Goal: Task Accomplishment & Management: Complete application form

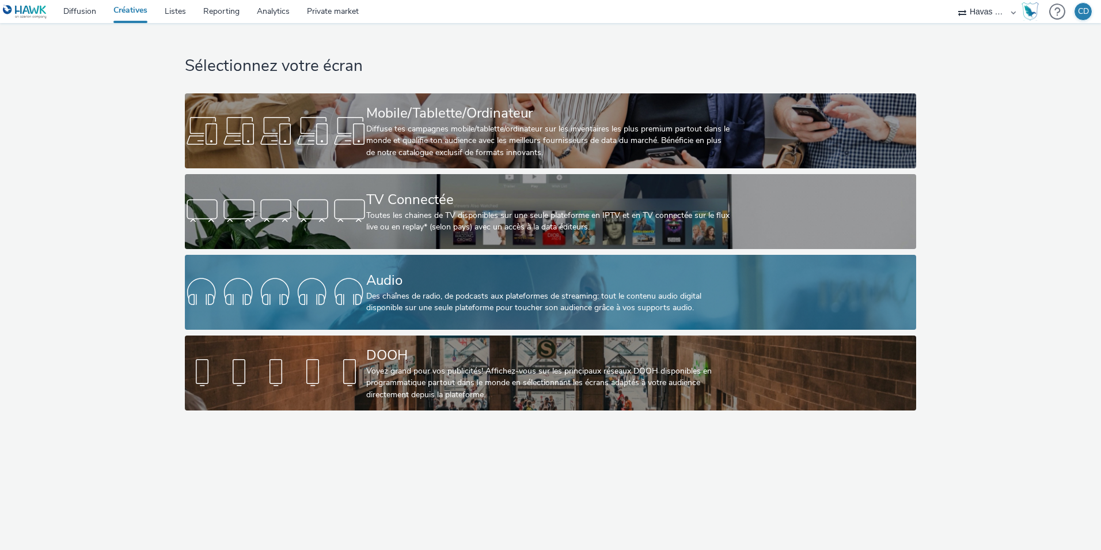
click at [305, 302] on div at bounding box center [275, 292] width 181 height 37
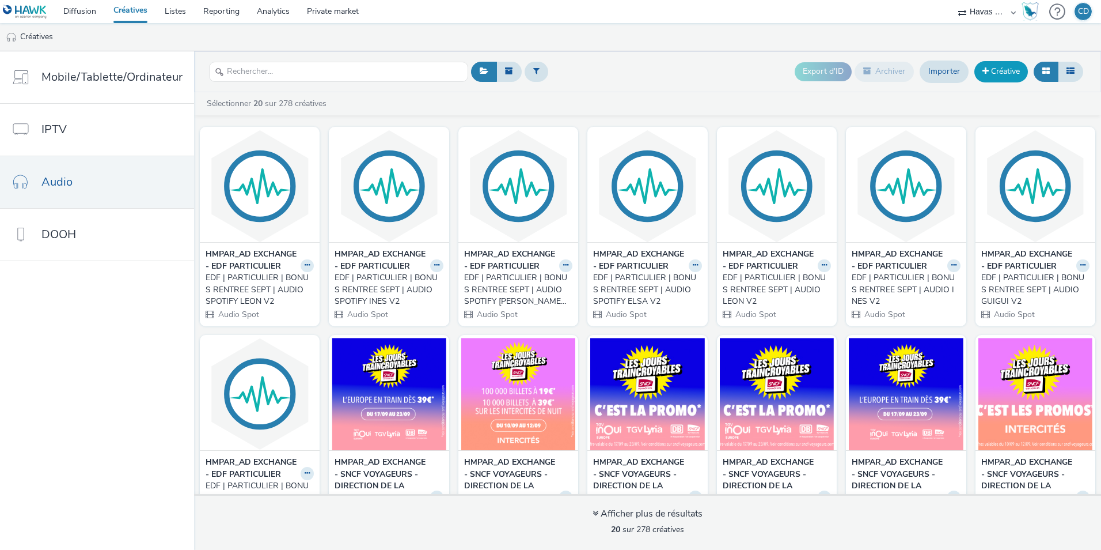
click at [999, 70] on link "Créative" at bounding box center [1002, 71] width 54 height 21
click at [304, 272] on button at bounding box center [307, 265] width 13 height 13
click at [274, 292] on link "Modifier" at bounding box center [271, 285] width 86 height 23
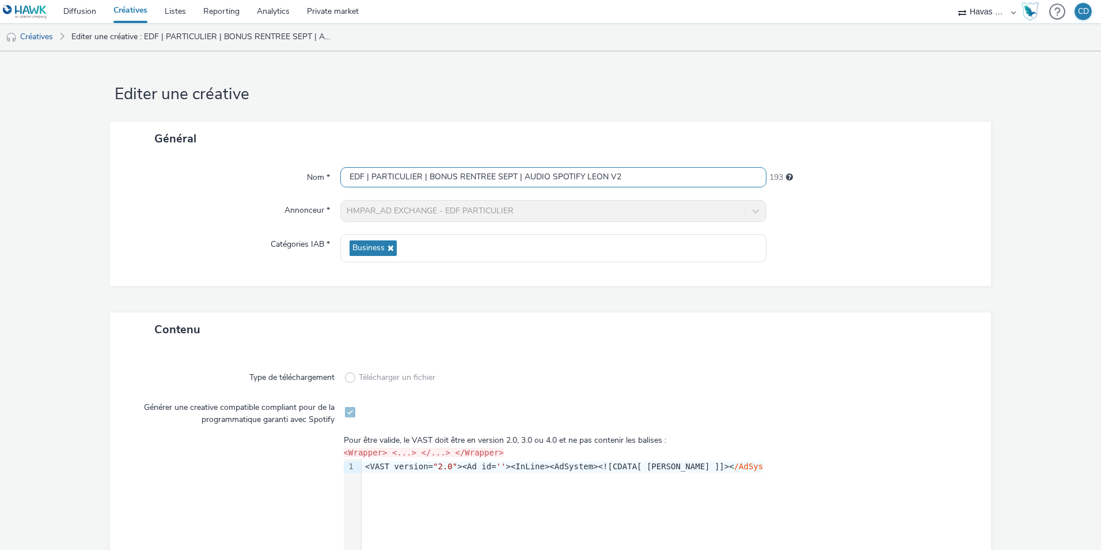
drag, startPoint x: 637, startPoint y: 174, endPoint x: 333, endPoint y: 195, distance: 304.9
click at [333, 195] on div "Nom * EDF | PARTICULIER | BONUS RENTREE SEPT | AUDIO SPOTIFY LEON V2 193 Annonc…" at bounding box center [550, 221] width 881 height 130
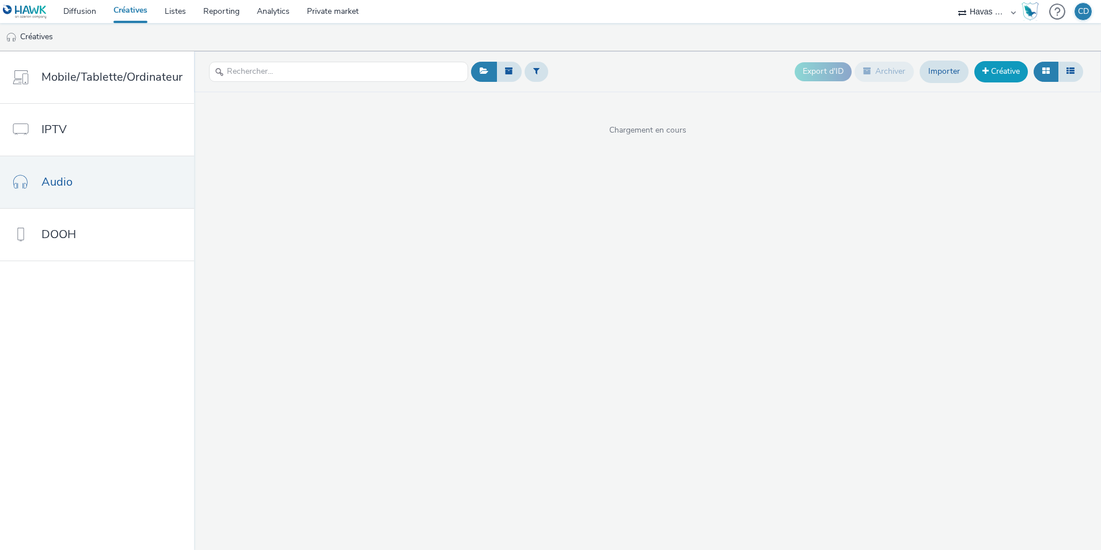
click at [1002, 78] on link "Créative" at bounding box center [1002, 71] width 54 height 21
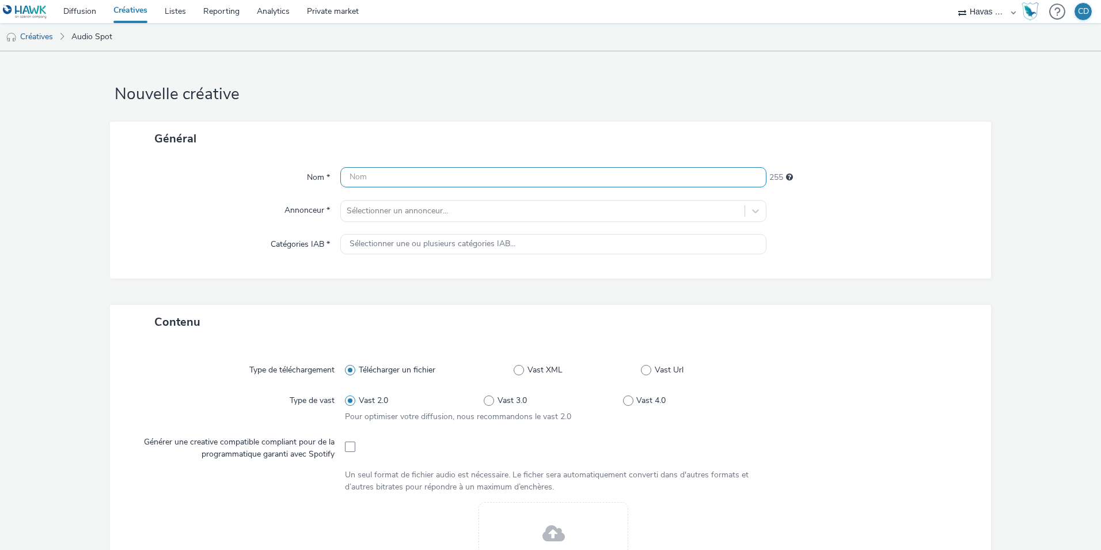
click at [551, 185] on input "text" at bounding box center [553, 177] width 426 height 20
paste input "EDF | PARTICULIER | BONUS RENTREE SEPT | AUDIO SPOTIFY LEON V2"
click at [598, 175] on input "EDF | PARTICULIER | BONUS RENTREE SEPT | AUDIO SPOTIFY LEON V2" at bounding box center [553, 177] width 426 height 20
click at [634, 176] on input "EDF | PARTICULIER | BONUS RENTREE SEPT | AUDIO SPOTIFY ELSA V2" at bounding box center [553, 177] width 426 height 20
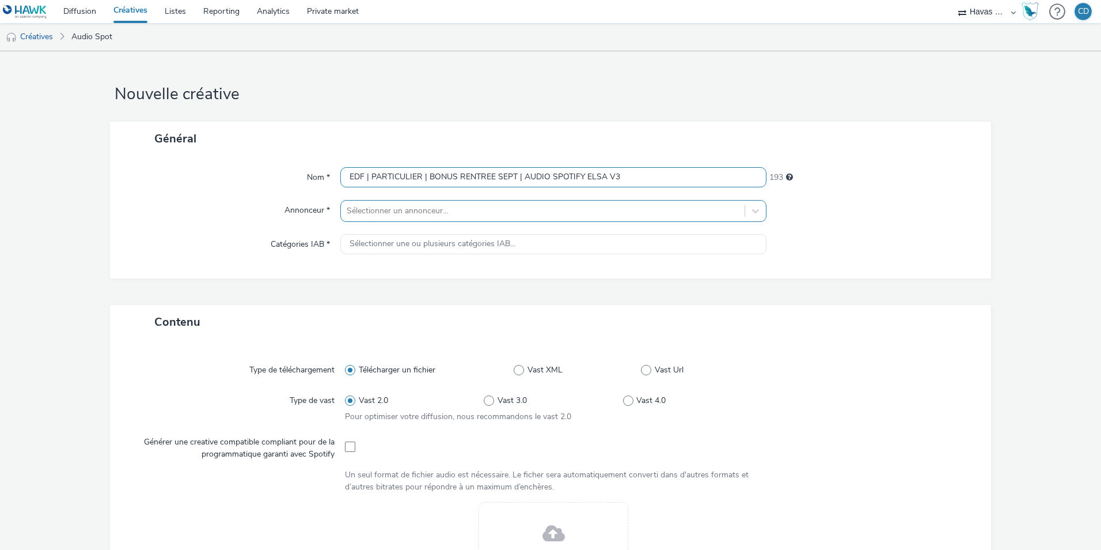
type input "EDF | PARTICULIER | BONUS RENTREE SEPT | AUDIO SPOTIFY ELSA V3"
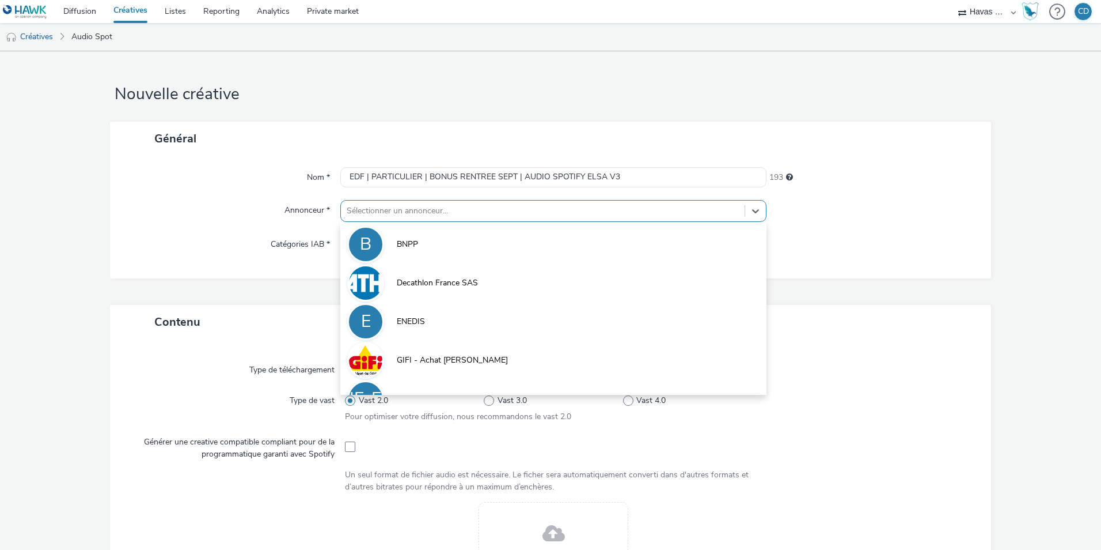
click at [617, 210] on div at bounding box center [543, 211] width 392 height 14
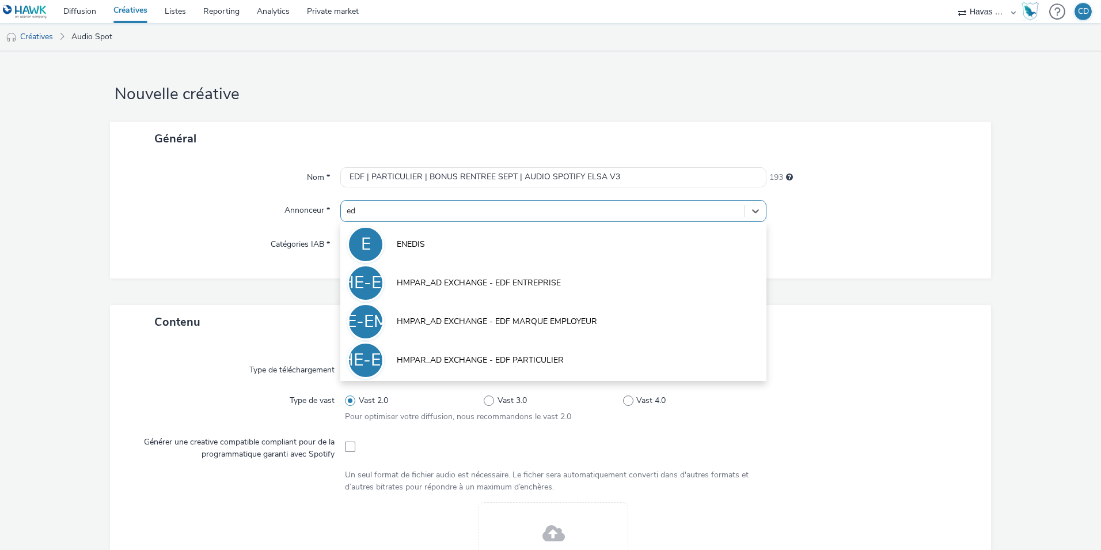
type input "edf"
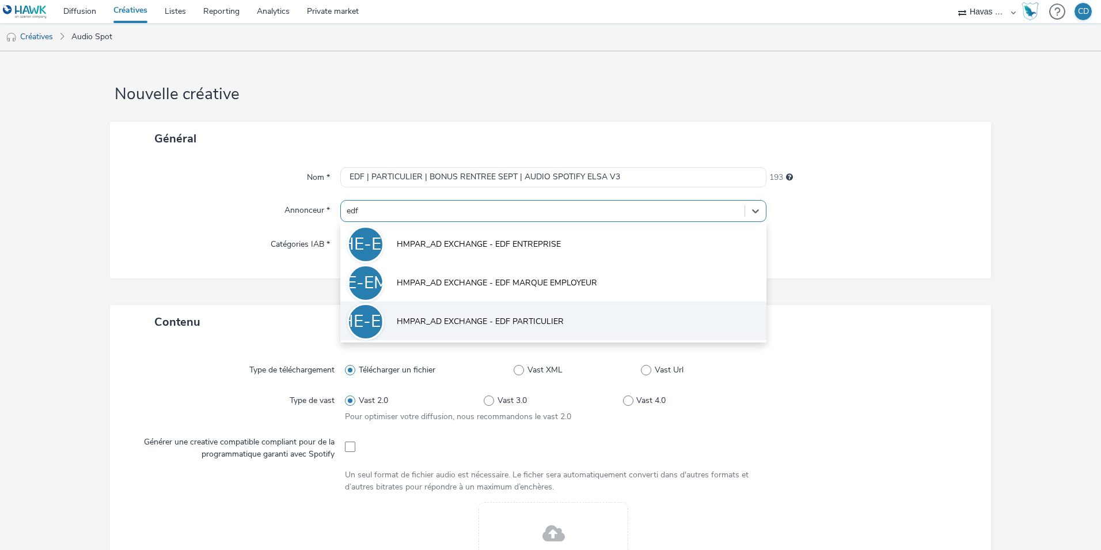
click at [555, 313] on li "HE-EP HMPAR_AD EXCHANGE - EDF PARTICULIER" at bounding box center [553, 320] width 426 height 39
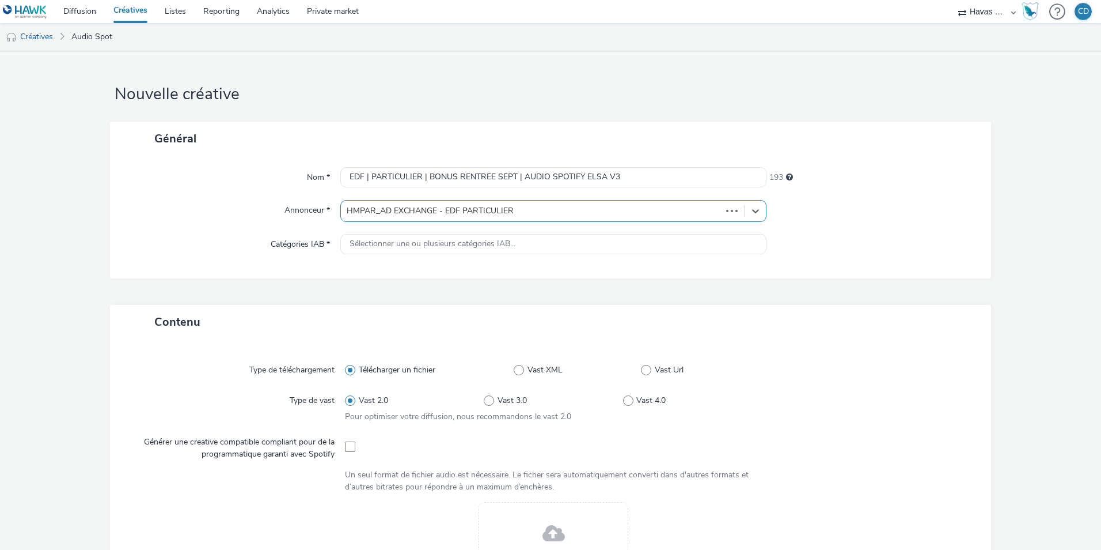
type input "http://particulier.edf.fr"
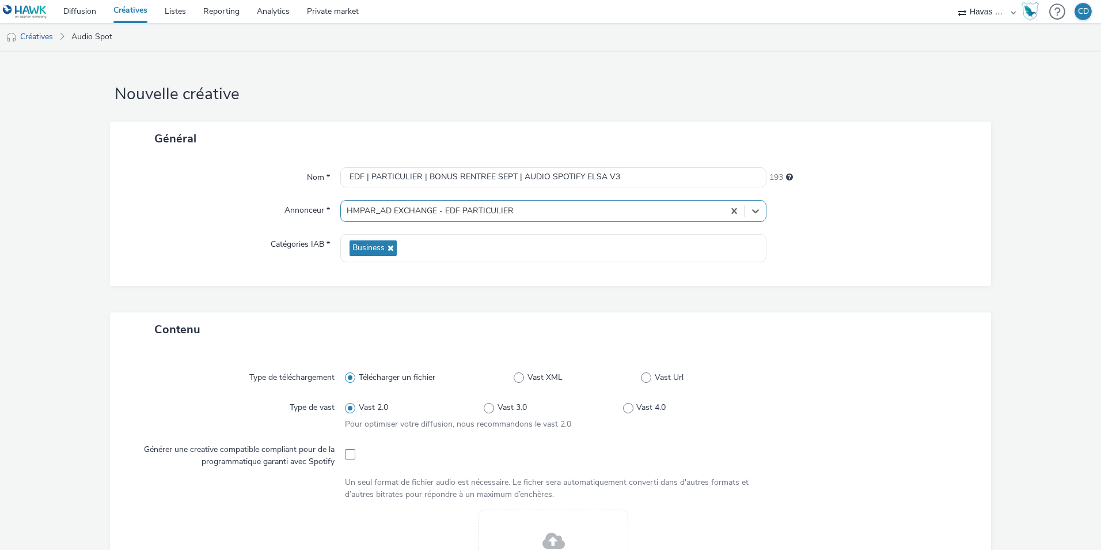
click at [819, 221] on div at bounding box center [873, 211] width 213 height 22
click at [868, 278] on div "Nom * EDF | PARTICULIER | BONUS RENTREE SEPT | AUDIO SPOTIFY ELSA V3 193 Annonc…" at bounding box center [550, 221] width 881 height 130
click at [925, 251] on div at bounding box center [873, 248] width 213 height 28
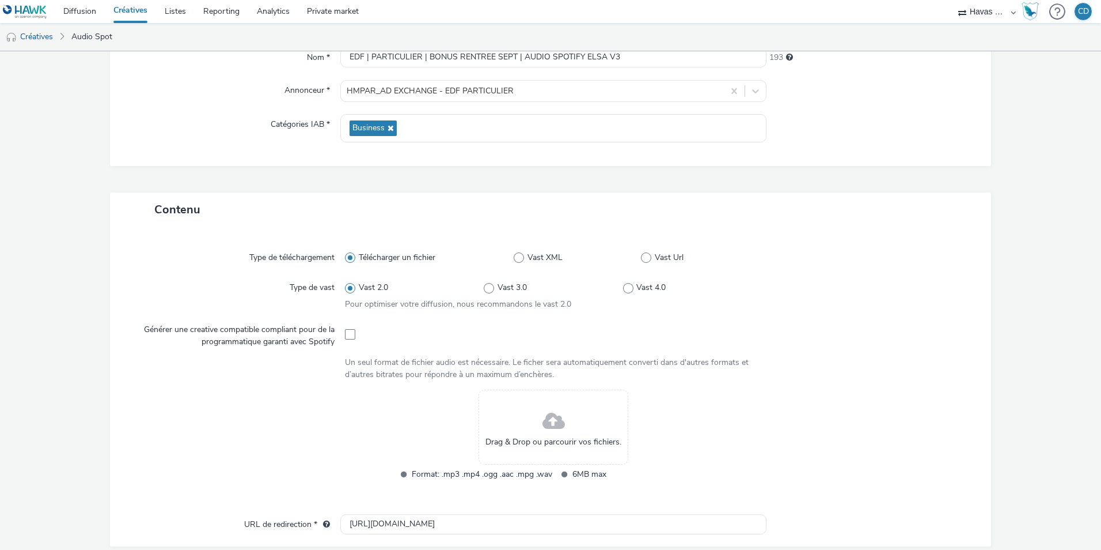
scroll to position [121, 0]
click at [346, 334] on span at bounding box center [350, 333] width 10 height 10
checkbox input "true"
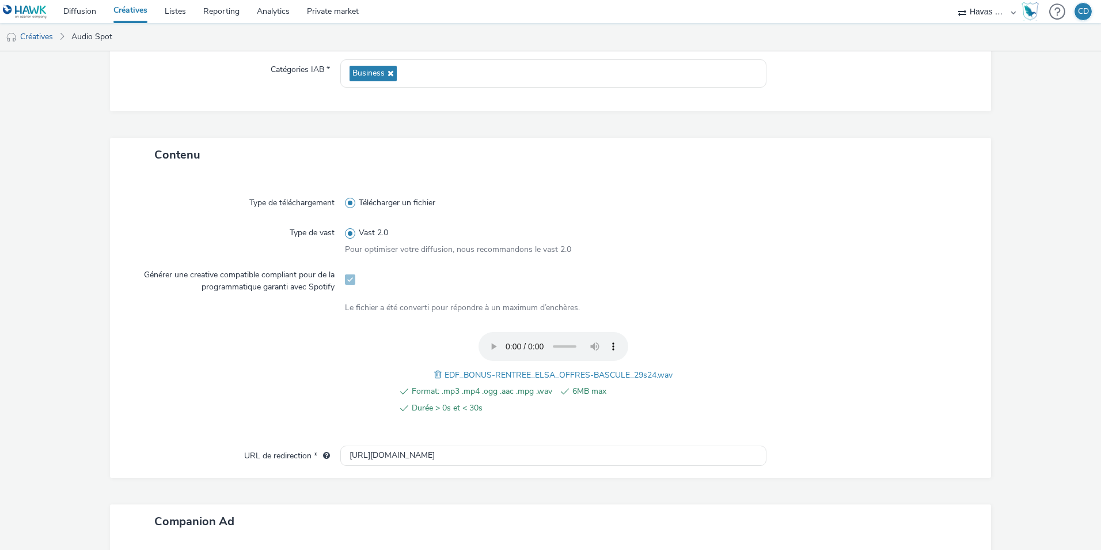
scroll to position [175, 0]
click at [476, 460] on input "http://particulier.edf.fr" at bounding box center [553, 455] width 426 height 20
paste input "[URL][DOMAIN_NAME]"
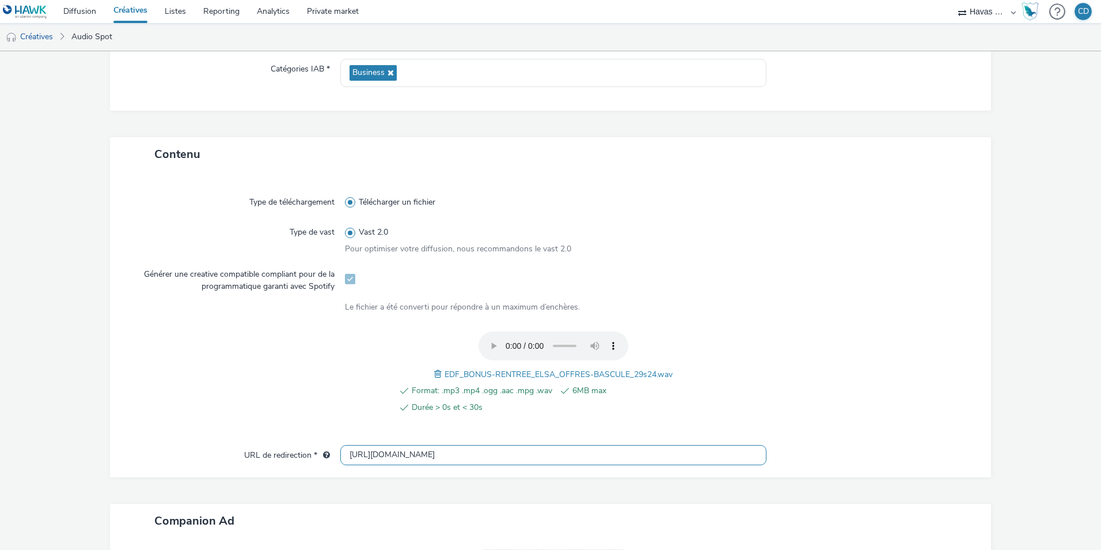
type input "[URL][DOMAIN_NAME]"
click at [1034, 366] on form "Nouvelle créative Général Nom * EDF | PARTICULIER | BONUS RENTREE SEPT | AUDIO …" at bounding box center [550, 299] width 1101 height 846
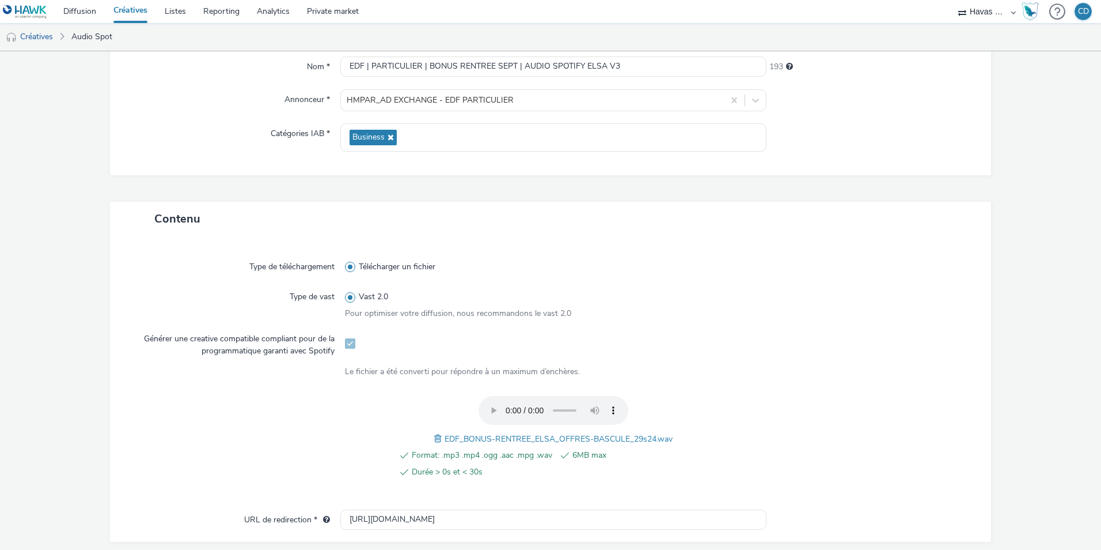
scroll to position [0, 0]
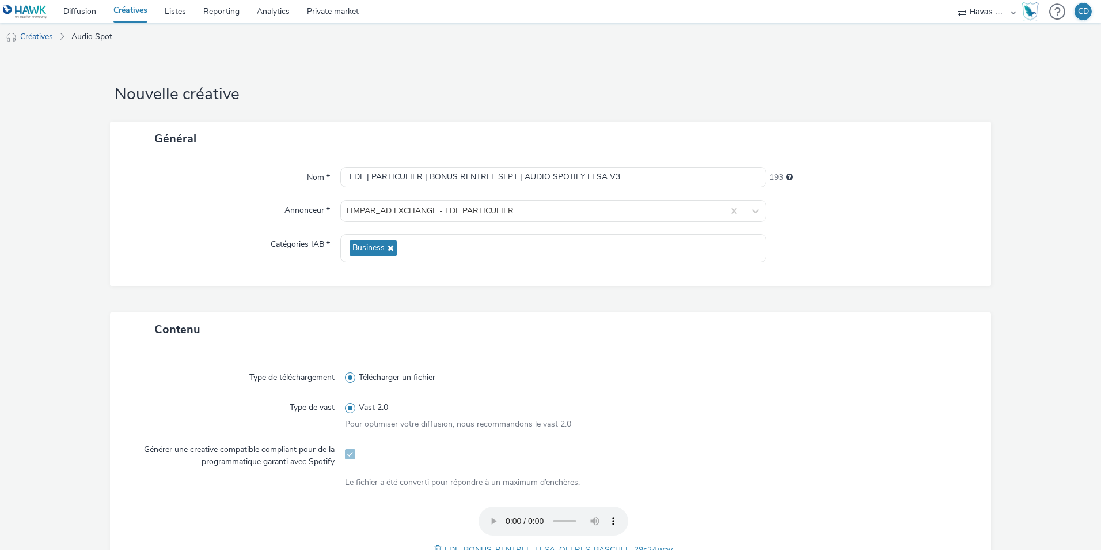
click at [846, 358] on div "Type de téléchargement Télécharger un fichier Type de vast Vast 2.0 Pour optimi…" at bounding box center [551, 489] width 858 height 262
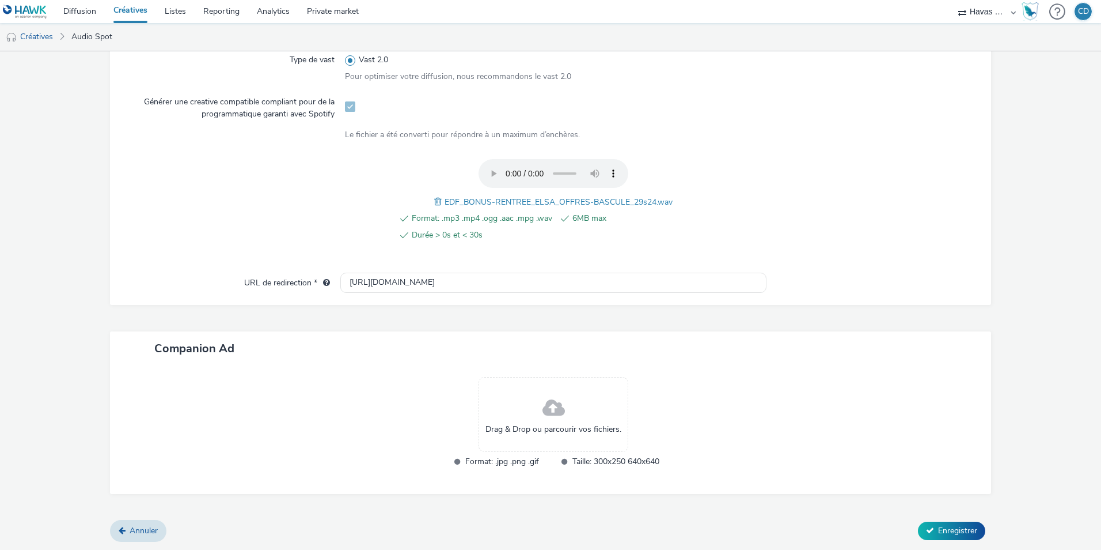
scroll to position [346, 0]
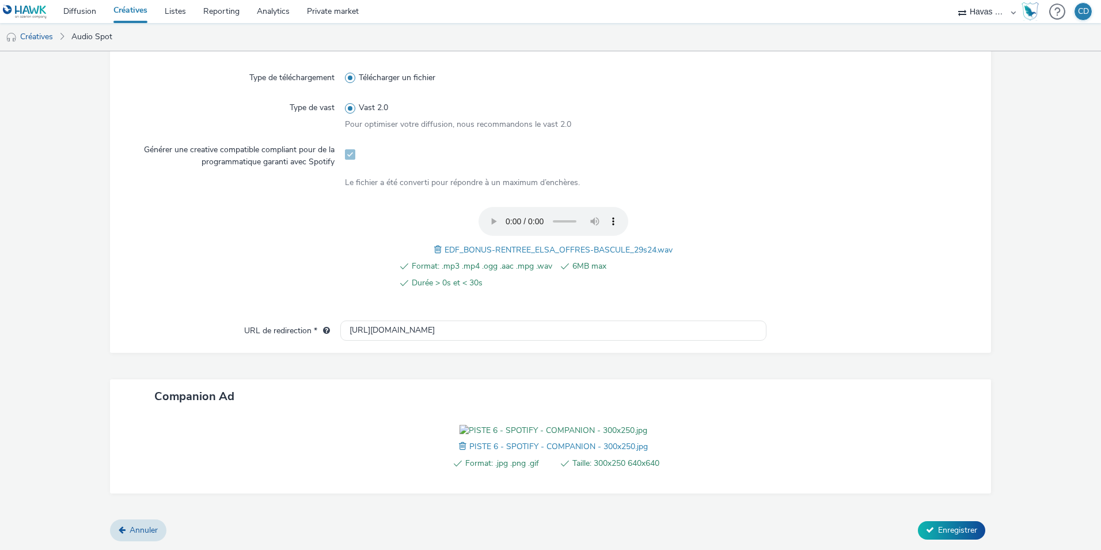
click at [684, 474] on div "Format: .jpg .png .gif Taille: 300x250 640x640 PISTE 6 - SPOTIFY - COMPANION - …" at bounding box center [553, 453] width 426 height 57
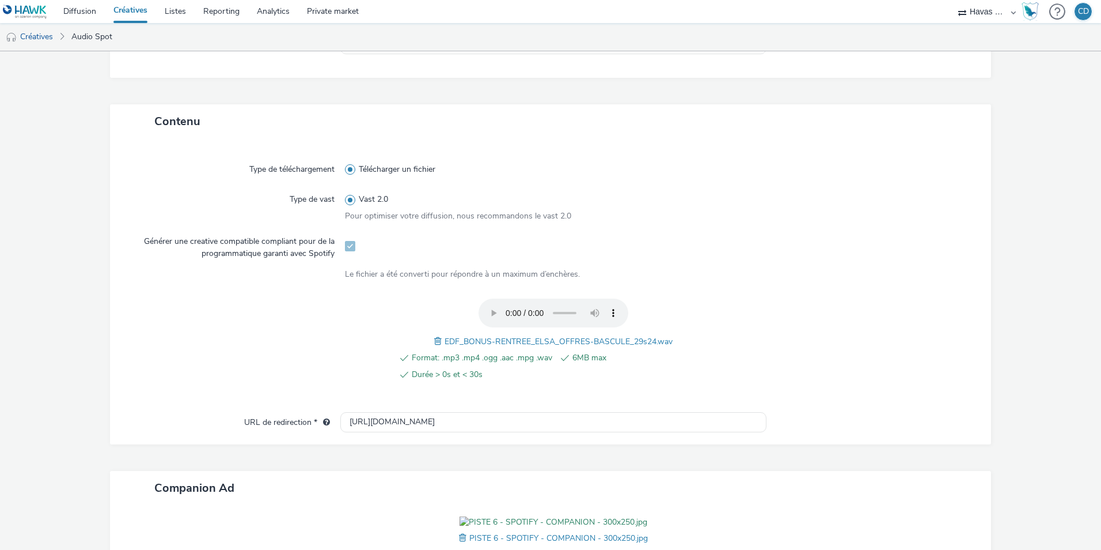
scroll to position [366, 0]
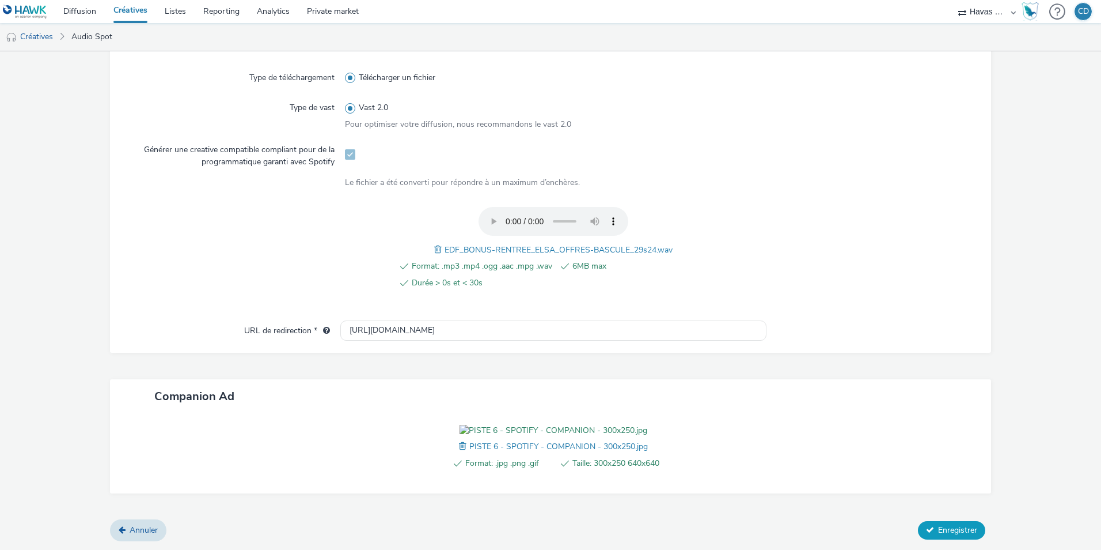
click at [939, 529] on span "Enregistrer" at bounding box center [957, 529] width 39 height 11
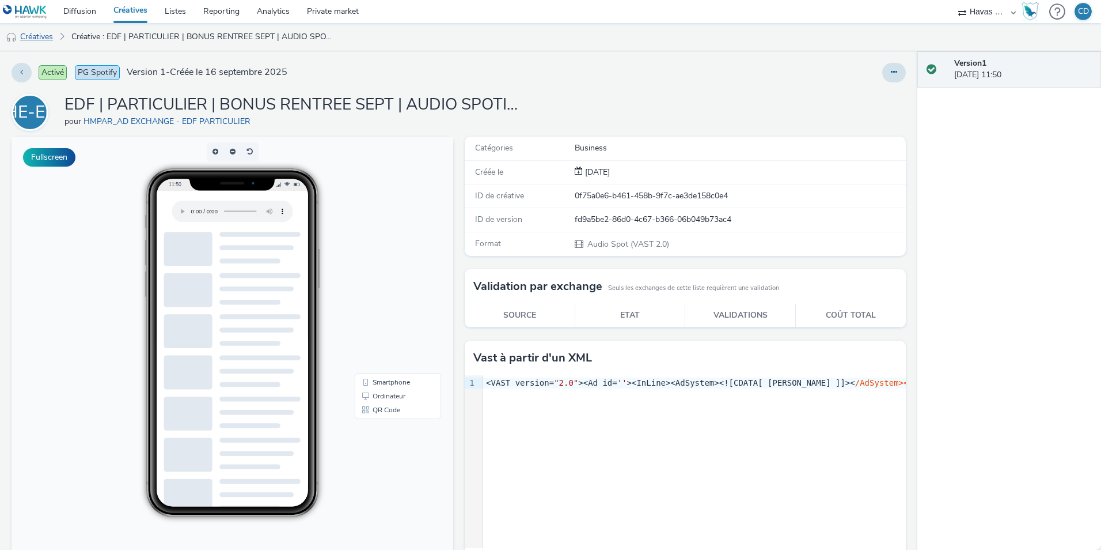
click at [51, 30] on link "Créatives" at bounding box center [29, 37] width 59 height 28
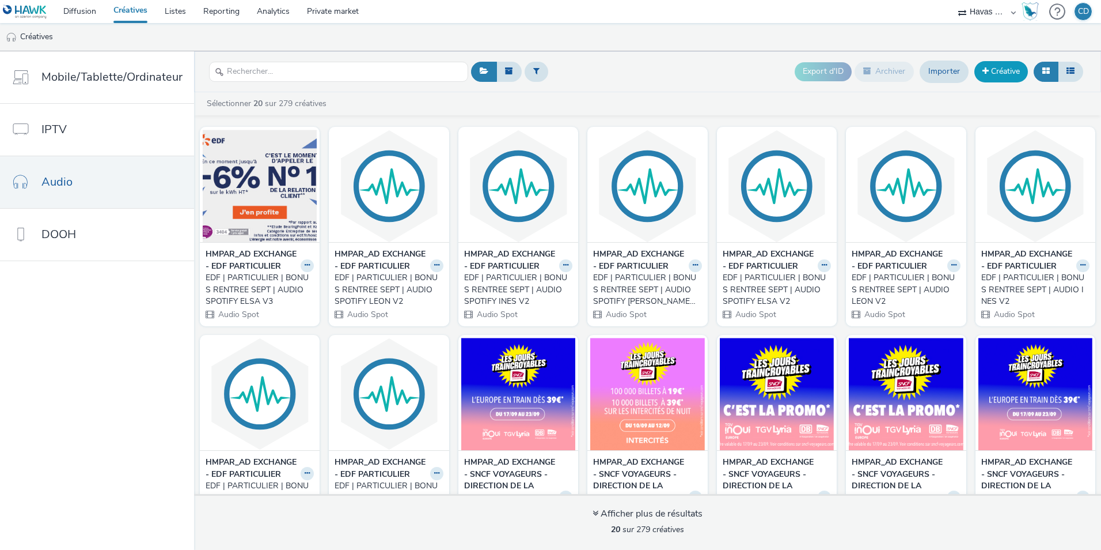
click at [1020, 73] on link "Créative" at bounding box center [1002, 71] width 54 height 21
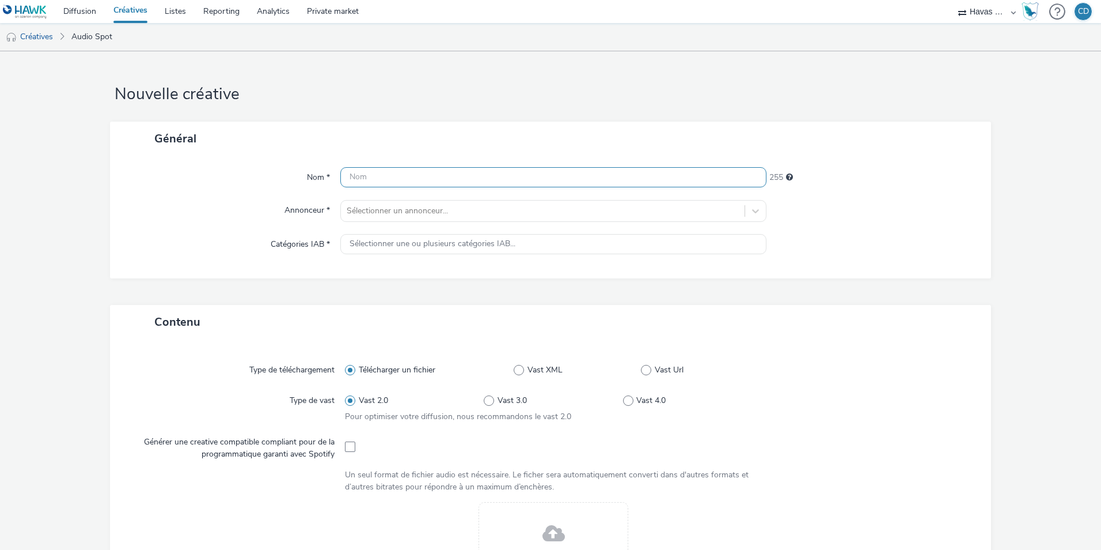
click at [466, 178] on input "text" at bounding box center [553, 177] width 426 height 20
paste input "[URL][DOMAIN_NAME]"
type input "[URL][DOMAIN_NAME]"
click at [466, 178] on input "[URL][DOMAIN_NAME]" at bounding box center [553, 177] width 426 height 20
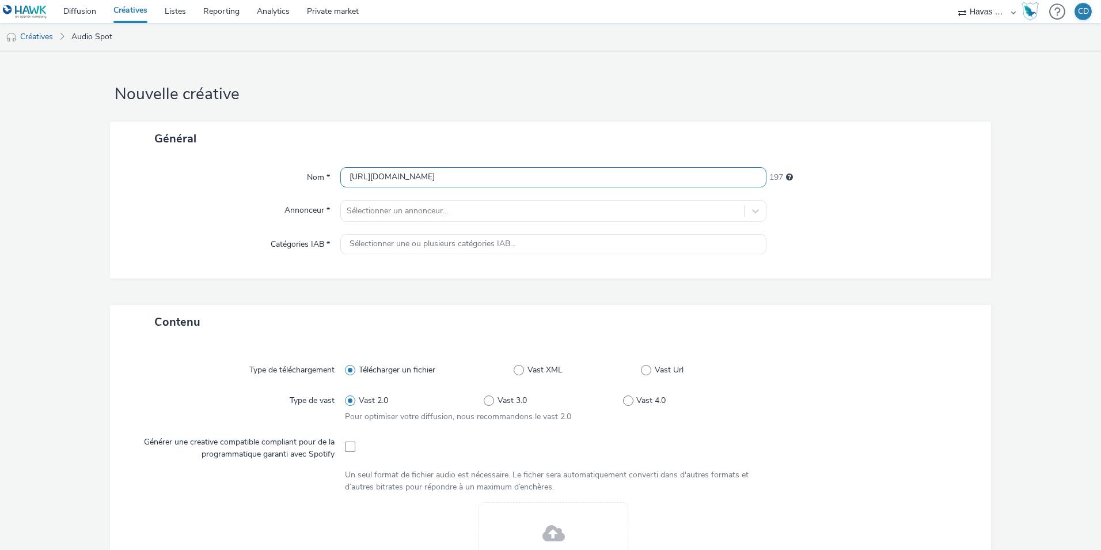
click at [466, 178] on input "[URL][DOMAIN_NAME]" at bounding box center [553, 177] width 426 height 20
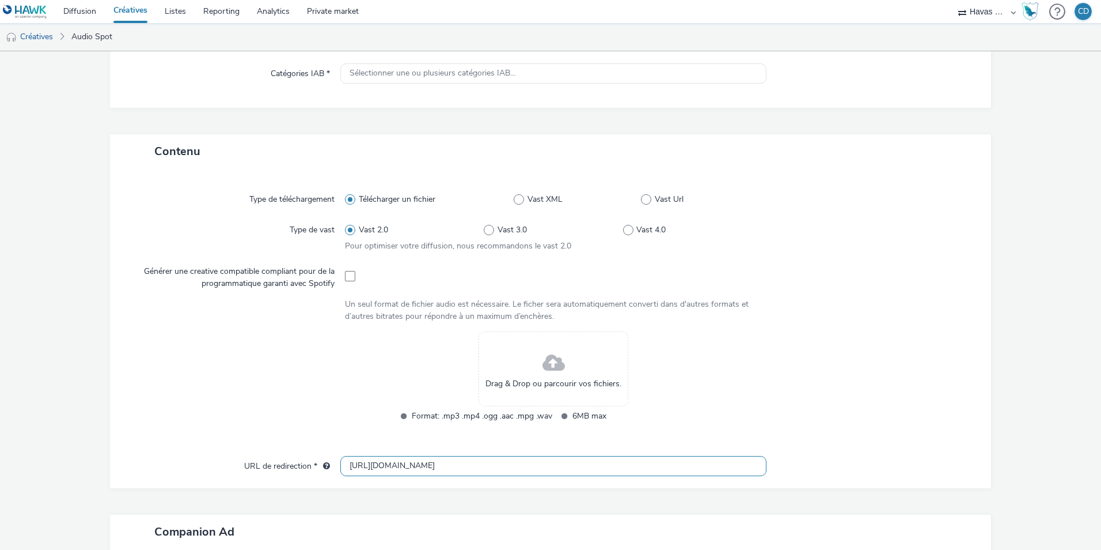
scroll to position [181, 0]
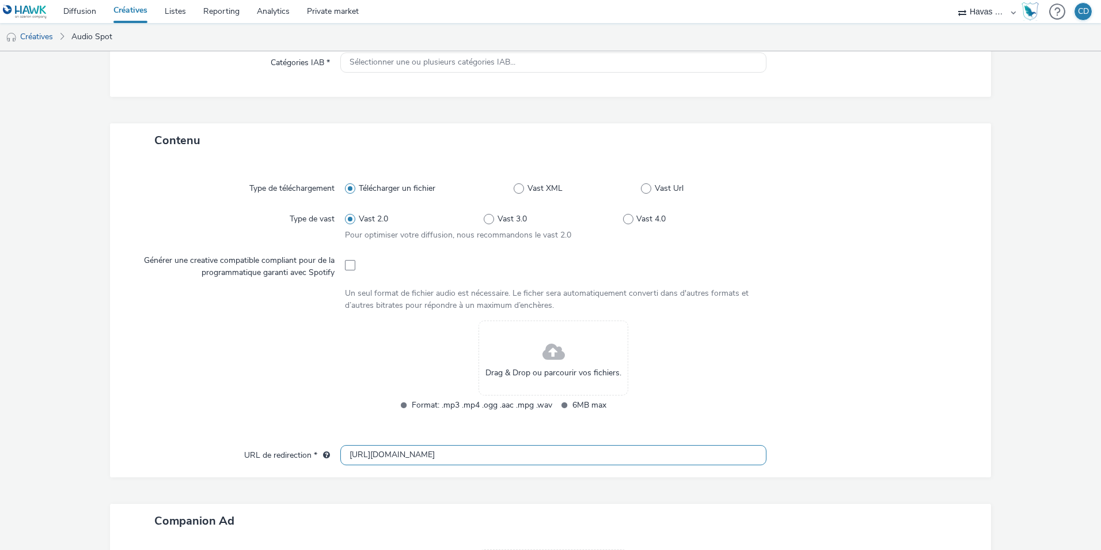
click at [393, 465] on input "http://particulier.edf.fr" at bounding box center [553, 455] width 426 height 20
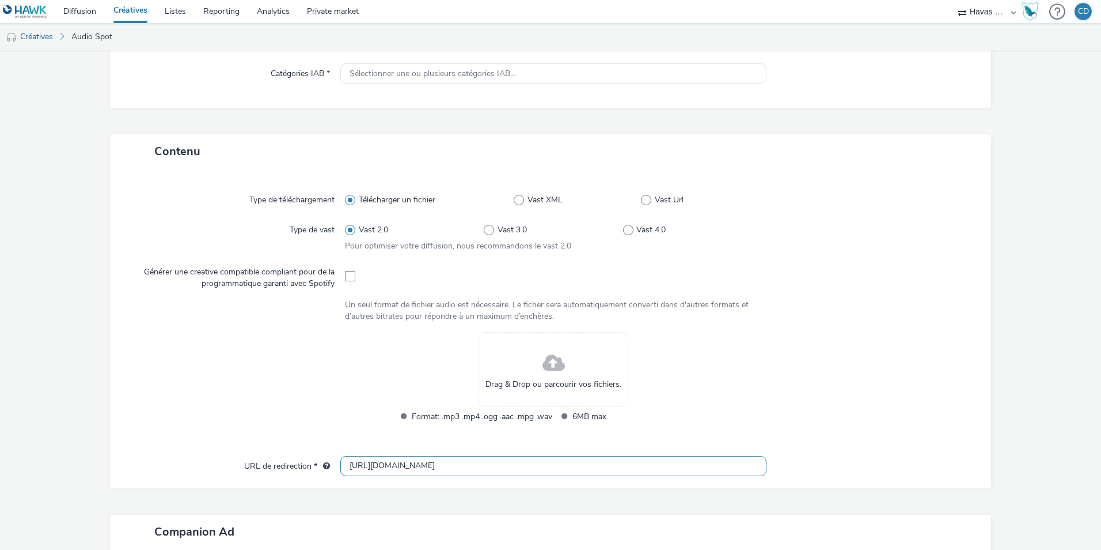
click at [393, 467] on input "http://particulier.edf.fr" at bounding box center [553, 466] width 426 height 20
paste input "[URL][DOMAIN_NAME]"
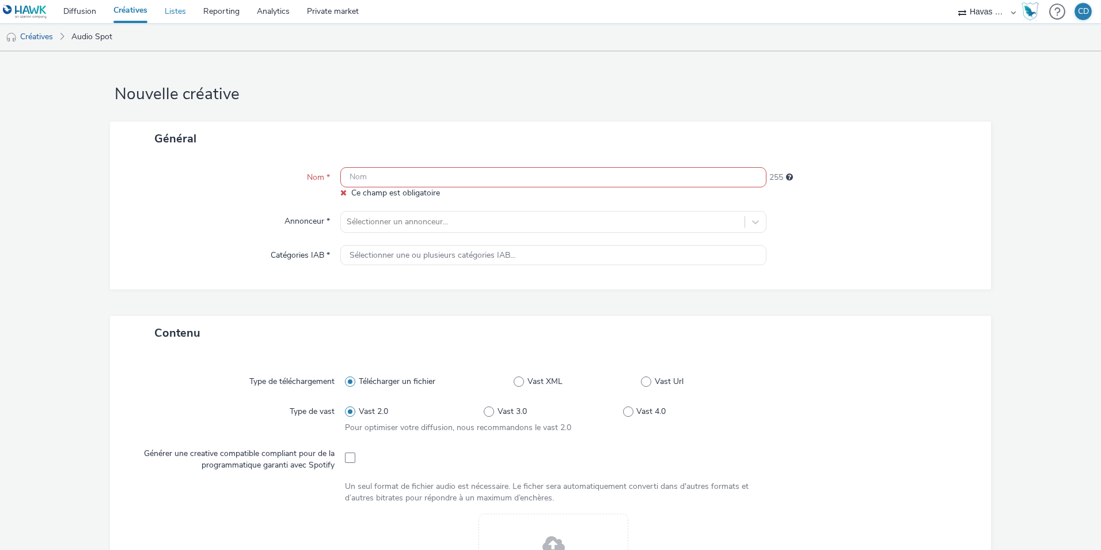
type input "[URL][DOMAIN_NAME]"
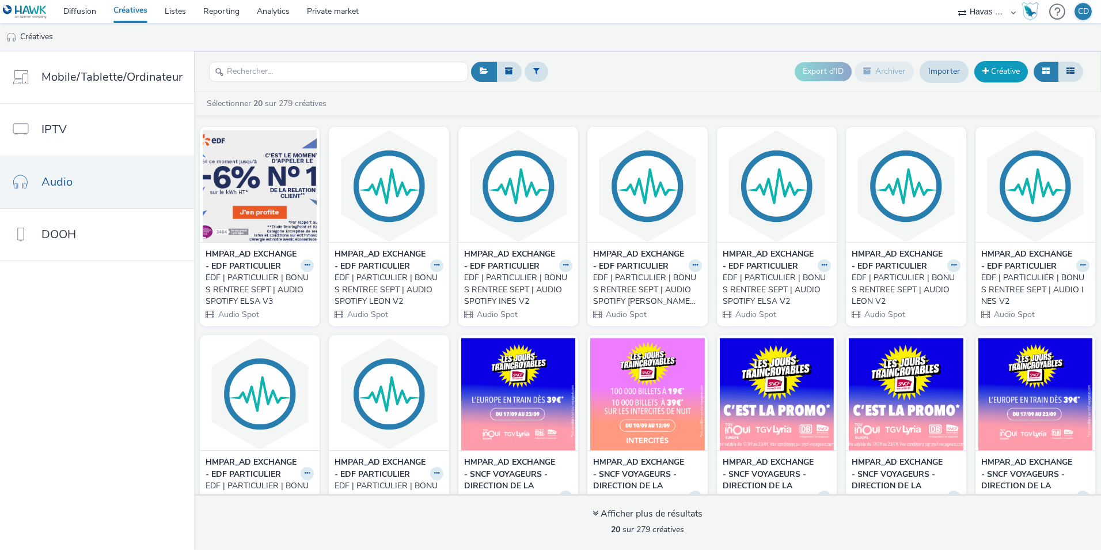
click at [994, 75] on link "Créative" at bounding box center [1002, 71] width 54 height 21
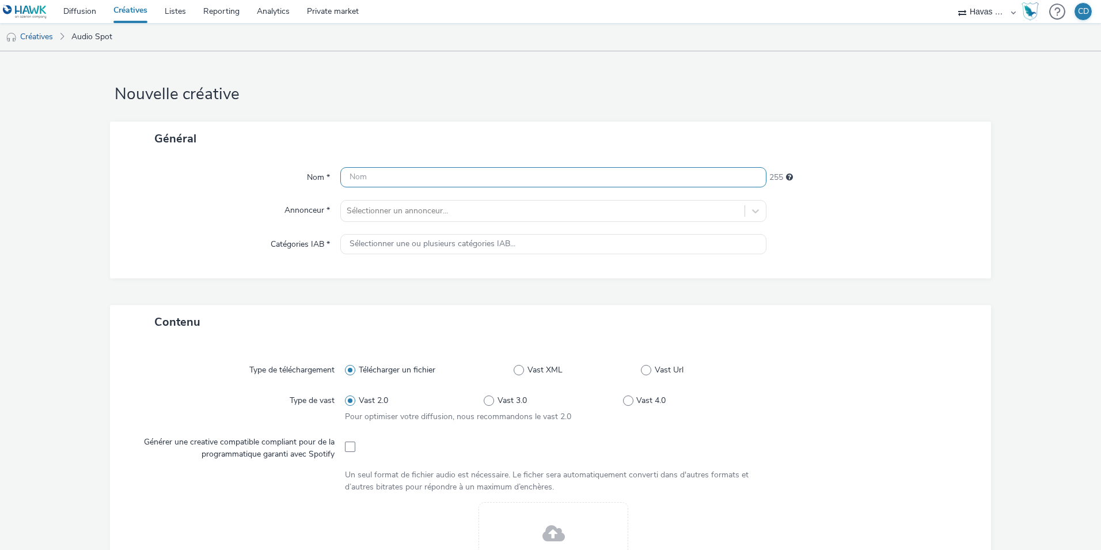
click at [484, 182] on input "text" at bounding box center [553, 177] width 426 height 20
paste input "EDF | PARTICULIER | BONUS RENTREE SEPT | AUDIO SPOTIFY ELSA V3"
click at [586, 179] on input "EDF | PARTICULIER | BONUS RENTREE SEPT | AUDIO SPOTIFY ELSA V3" at bounding box center [553, 177] width 426 height 20
click at [673, 179] on input "EDF | PARTICULIER | BONUS RENTREE SEPT | AUDIO SPOTIFY GUILLAUME V3" at bounding box center [553, 177] width 426 height 20
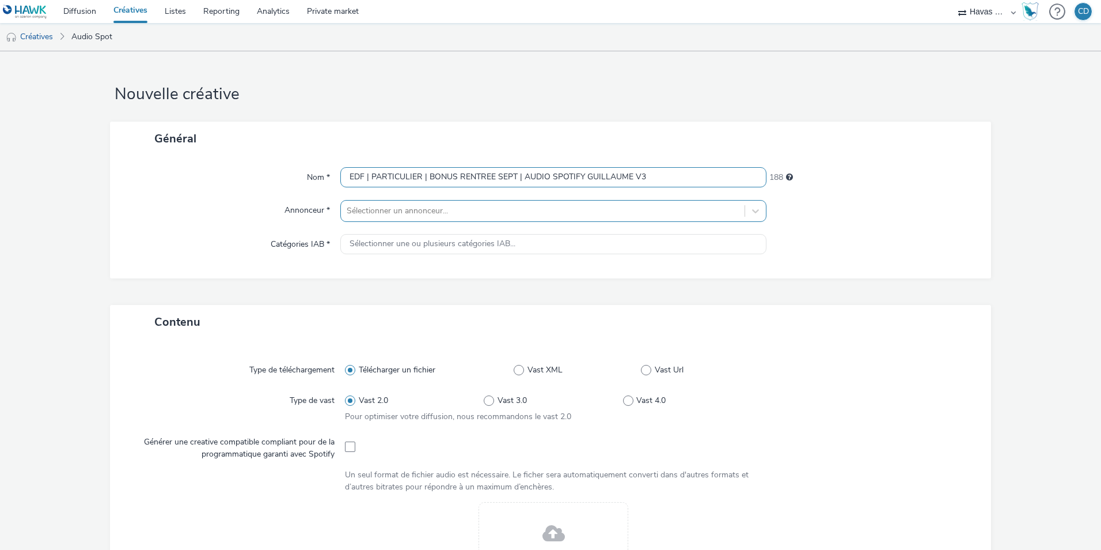
type input "EDF | PARTICULIER | BONUS RENTREE SEPT | AUDIO SPOTIFY GUILLAUME V3"
click at [431, 203] on div "Sélectionner un annonceur..." at bounding box center [543, 211] width 404 height 18
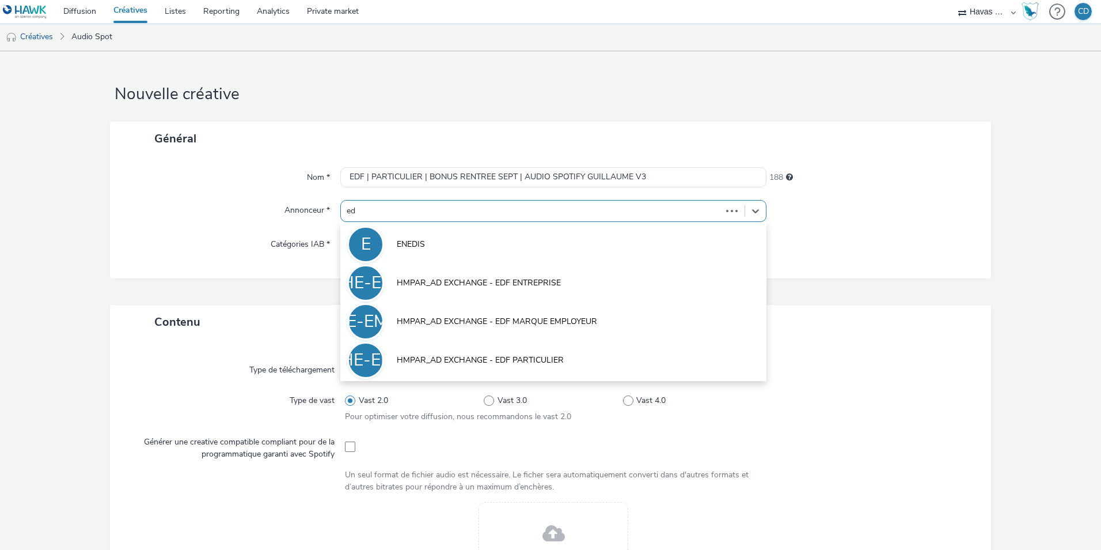
type input "edf"
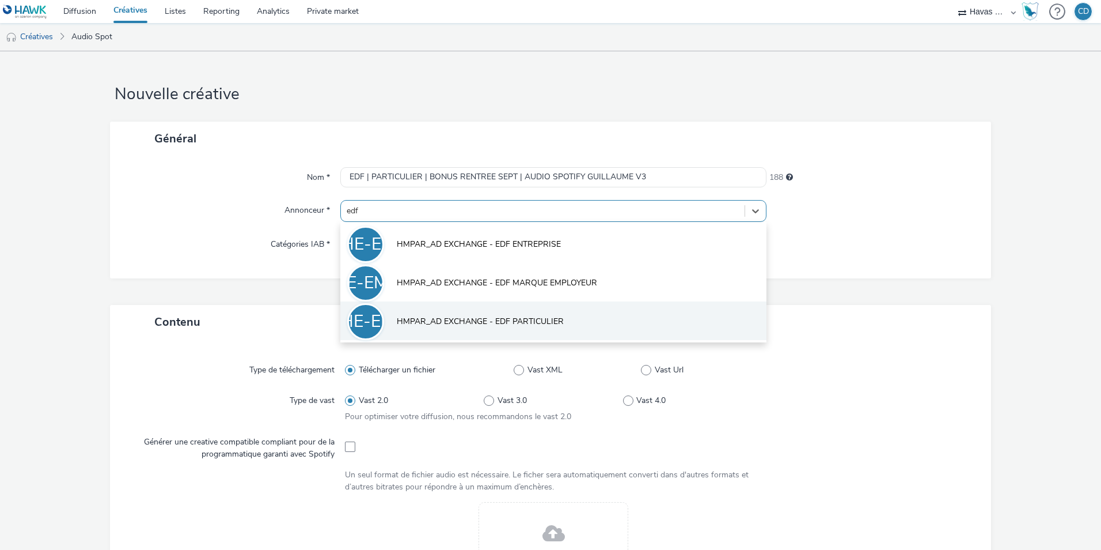
click at [446, 328] on li "HE-EP HMPAR_AD EXCHANGE - EDF PARTICULIER" at bounding box center [553, 320] width 426 height 39
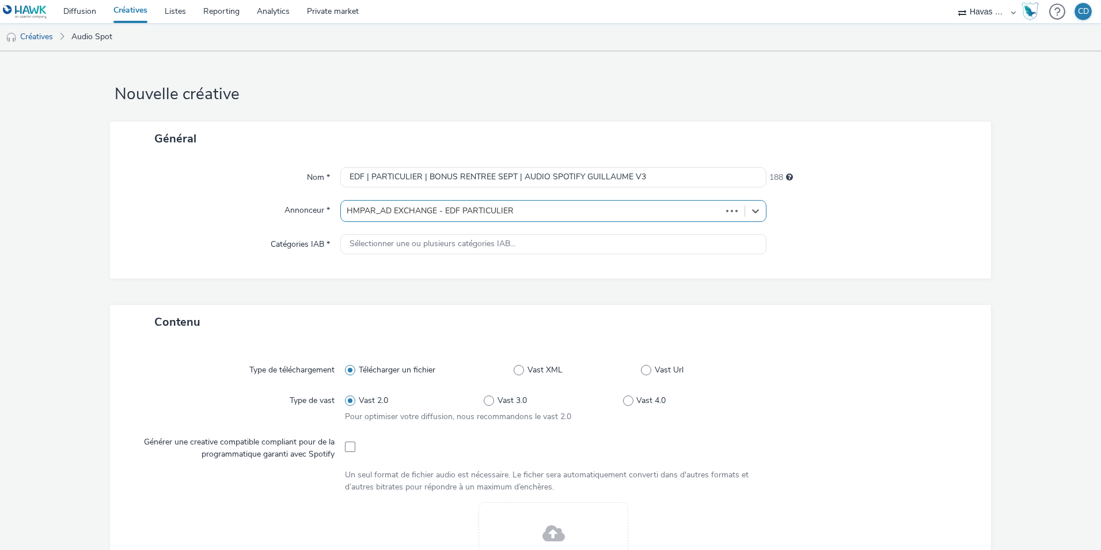
type input "http://particulier.edf.fr"
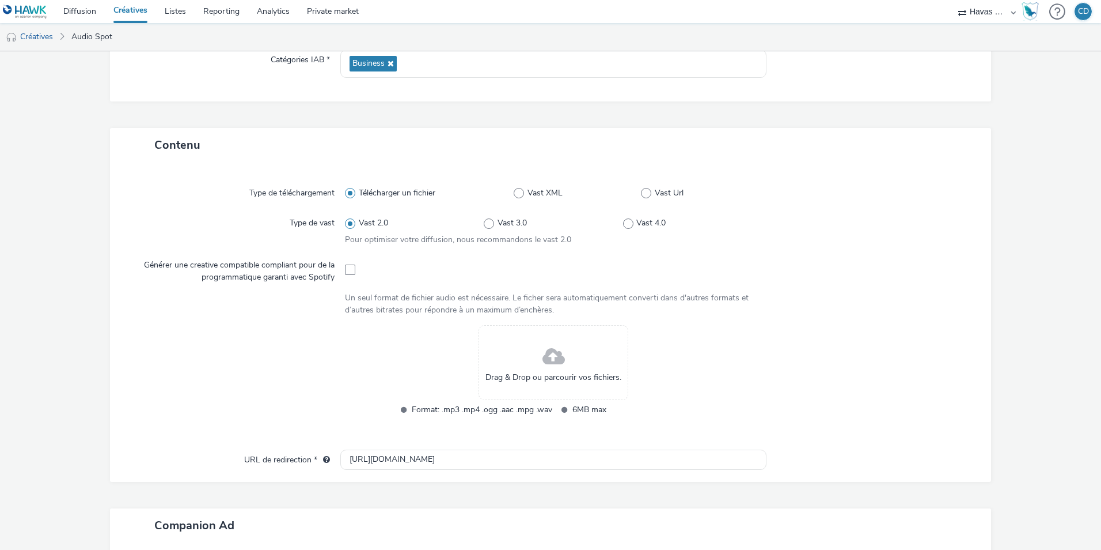
scroll to position [189, 0]
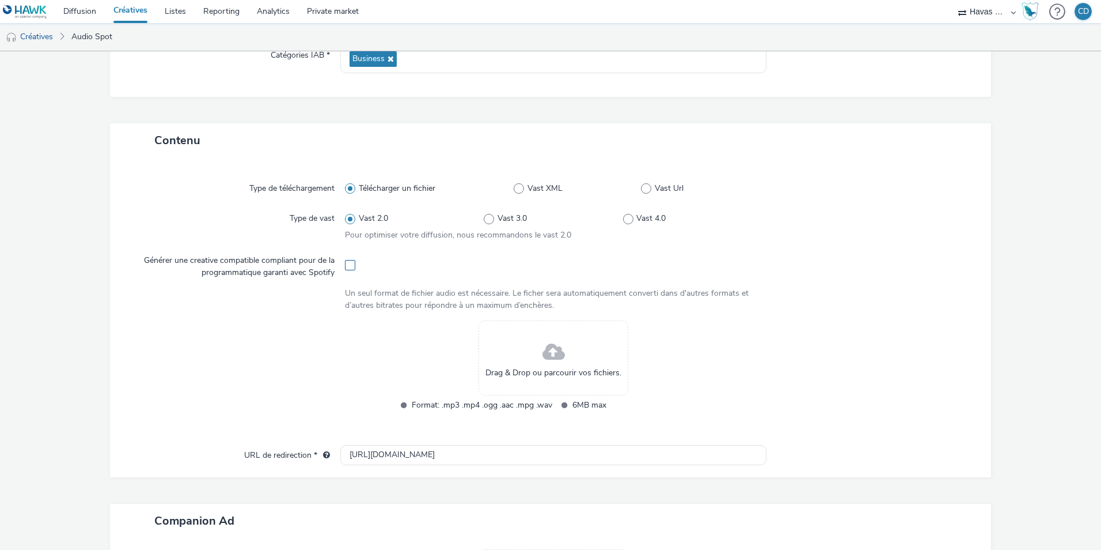
click at [346, 260] on span at bounding box center [350, 265] width 10 height 10
checkbox input "true"
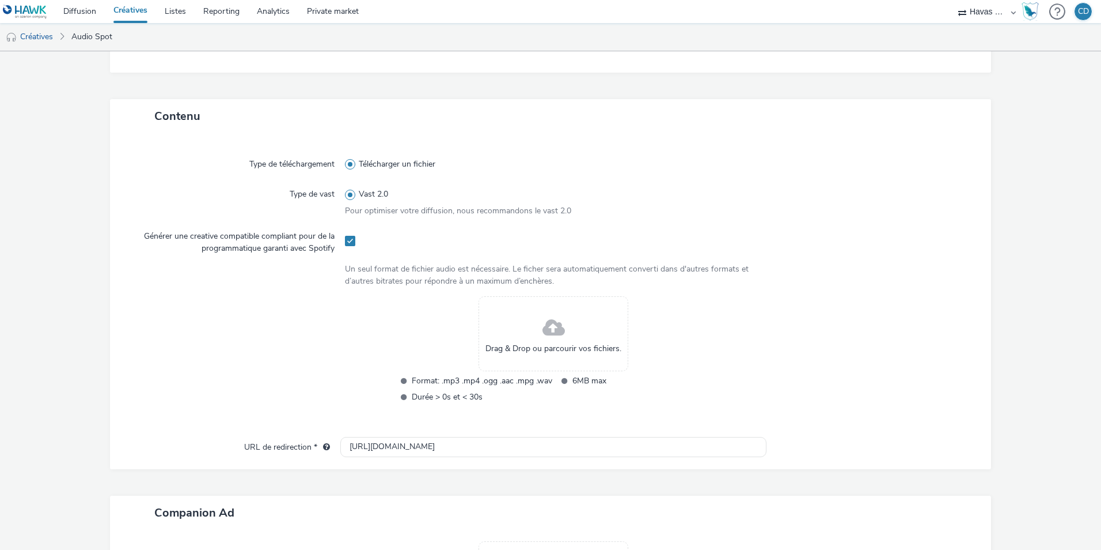
scroll to position [214, 0]
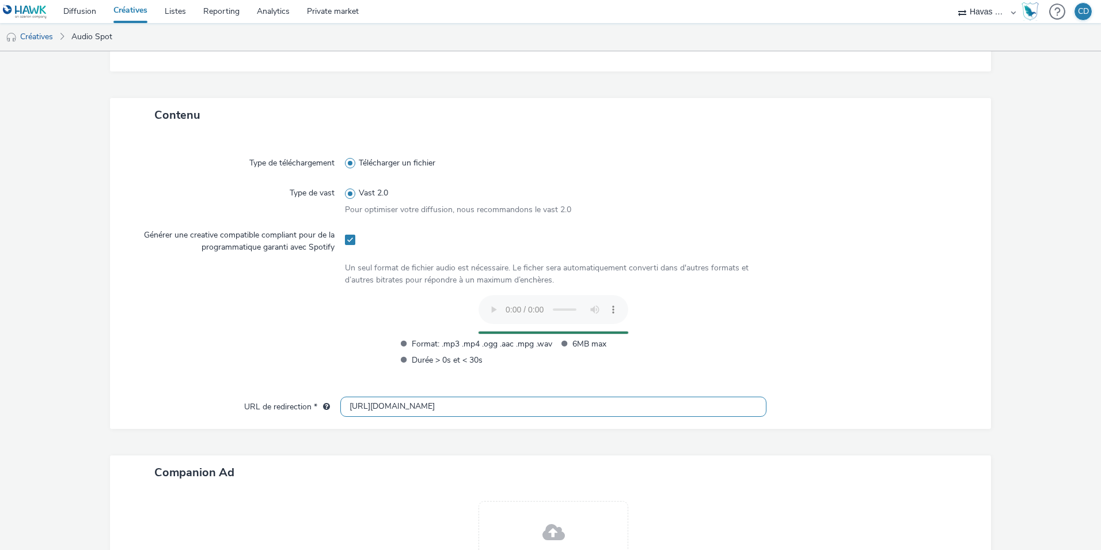
drag, startPoint x: 378, startPoint y: 414, endPoint x: 237, endPoint y: 422, distance: 142.0
click at [237, 422] on div "Type de téléchargement Télécharger un fichier Type de vast Vast 2.0 Pour optimi…" at bounding box center [550, 280] width 881 height 297
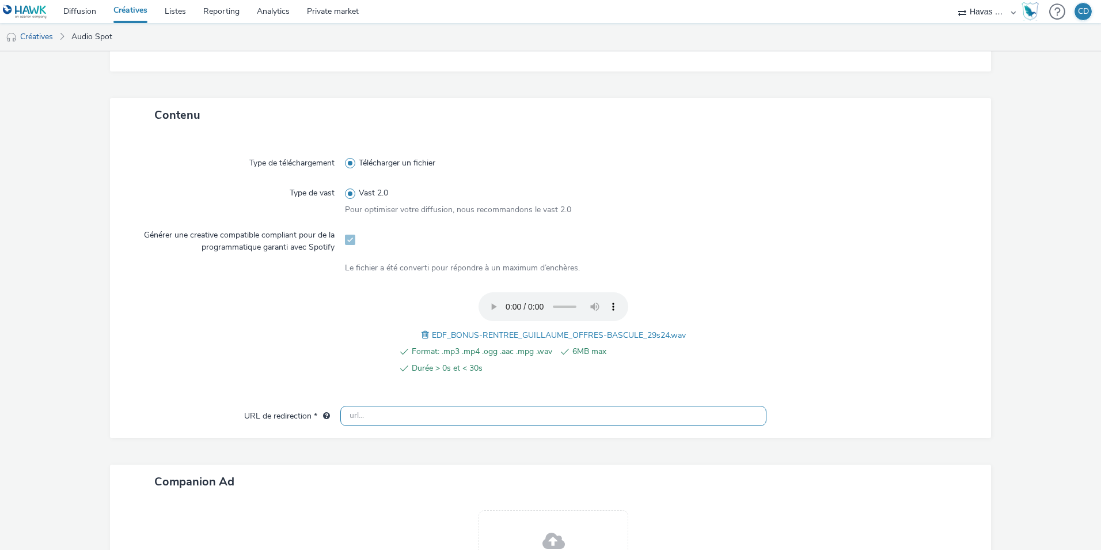
click at [416, 423] on input "text" at bounding box center [553, 416] width 426 height 20
paste input "[URL][DOMAIN_NAME]"
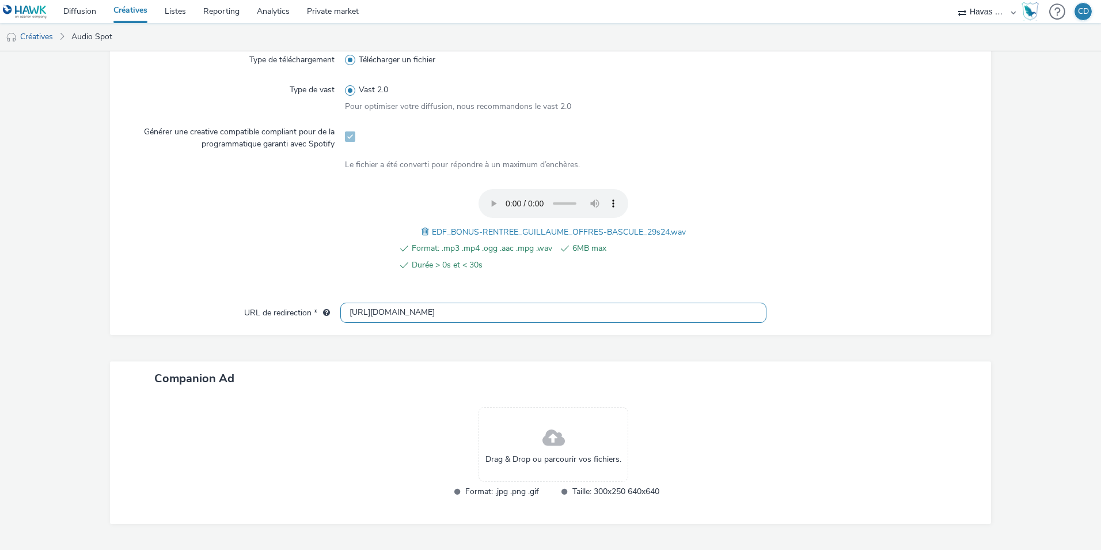
scroll to position [347, 0]
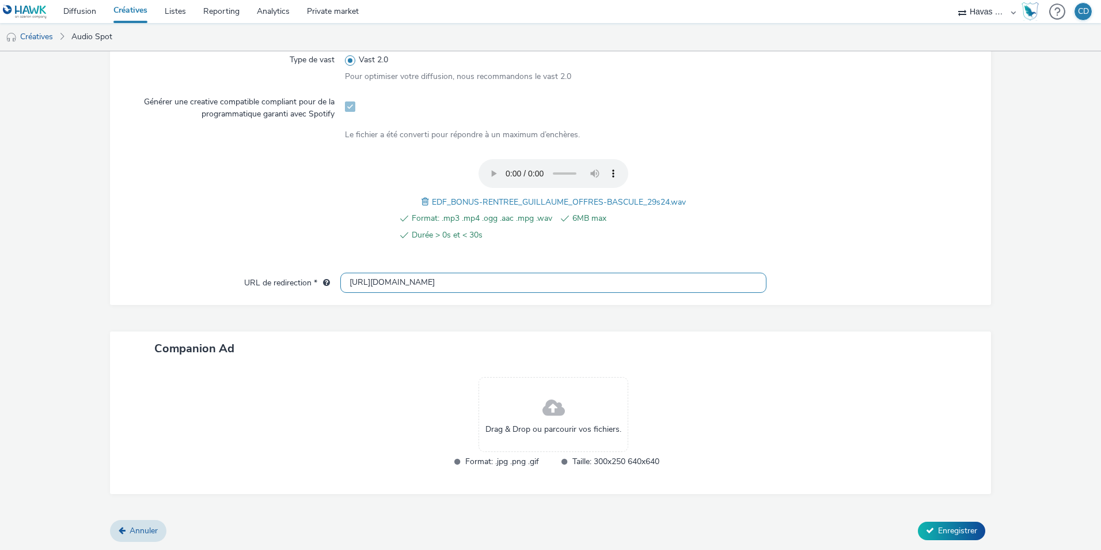
type input "[URL][DOMAIN_NAME]"
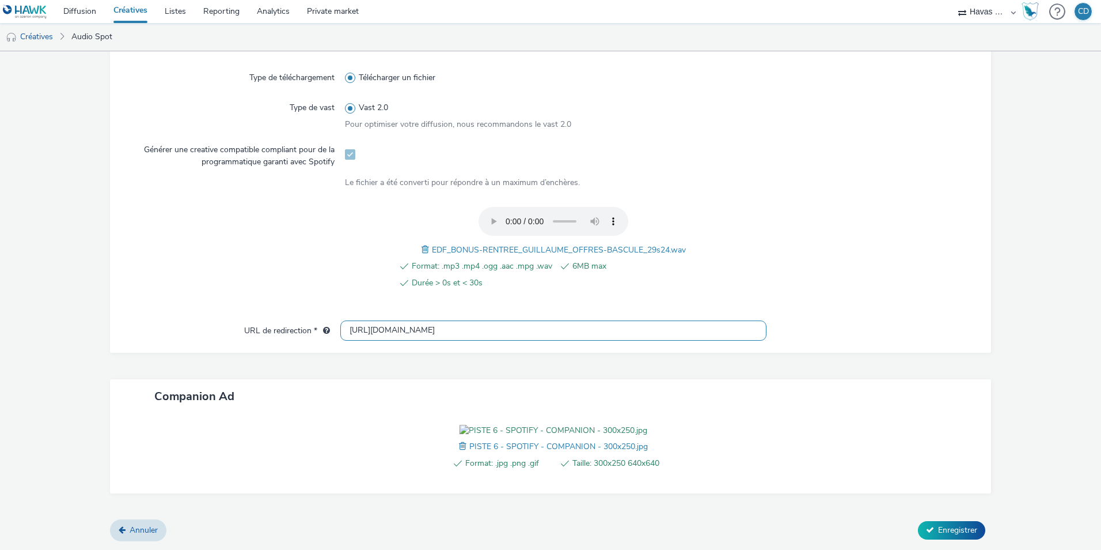
scroll to position [366, 0]
click at [926, 526] on icon at bounding box center [930, 529] width 8 height 8
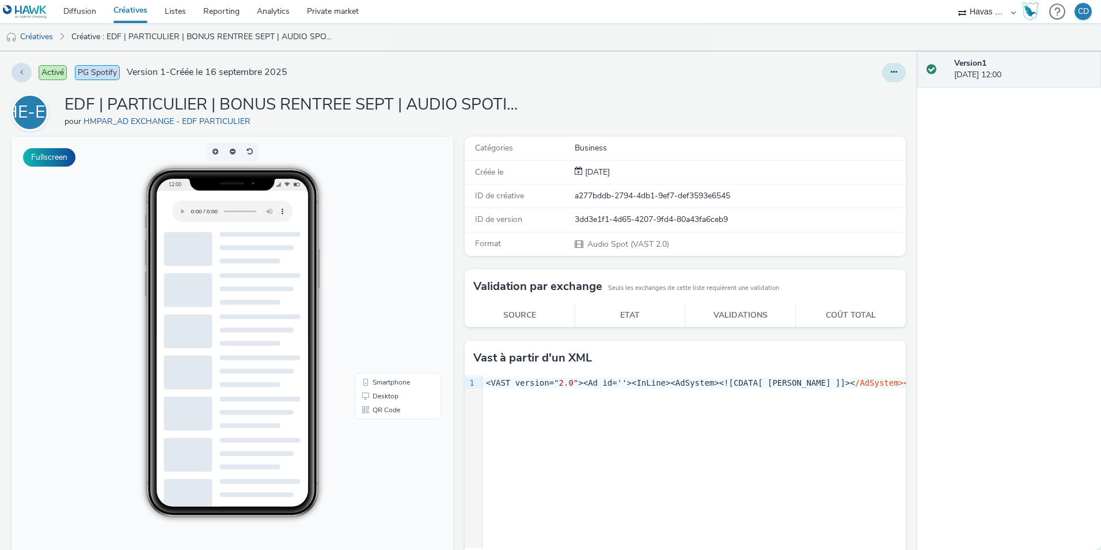
click at [891, 69] on icon at bounding box center [894, 72] width 6 height 8
click at [853, 96] on link "Modifier" at bounding box center [863, 95] width 86 height 23
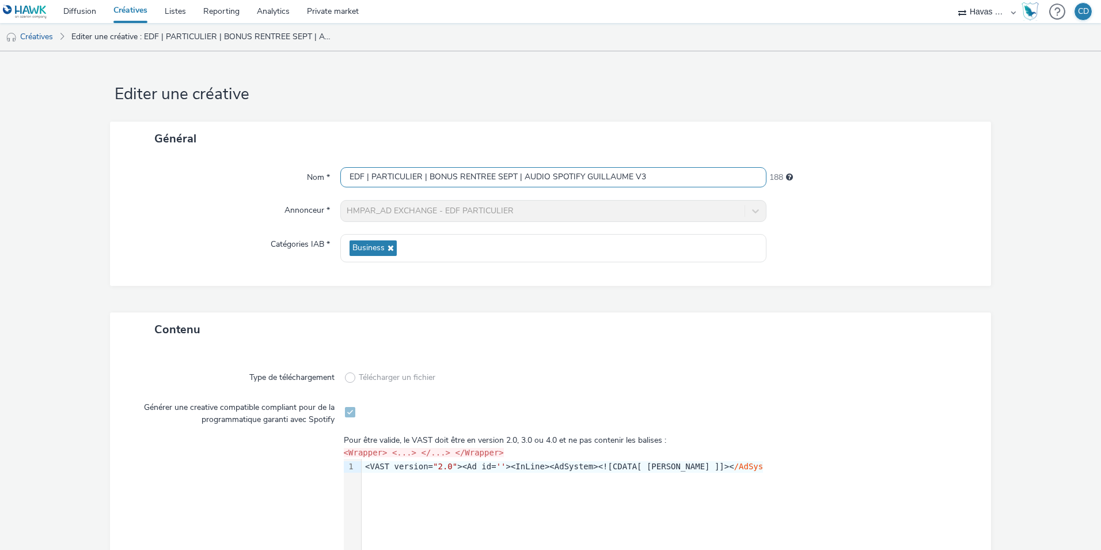
click at [600, 174] on input "EDF | PARTICULIER | BONUS RENTREE SEPT | AUDIO SPOTIFY GUILLAUME V3" at bounding box center [553, 177] width 426 height 20
click at [48, 31] on link "Créatives" at bounding box center [29, 37] width 59 height 28
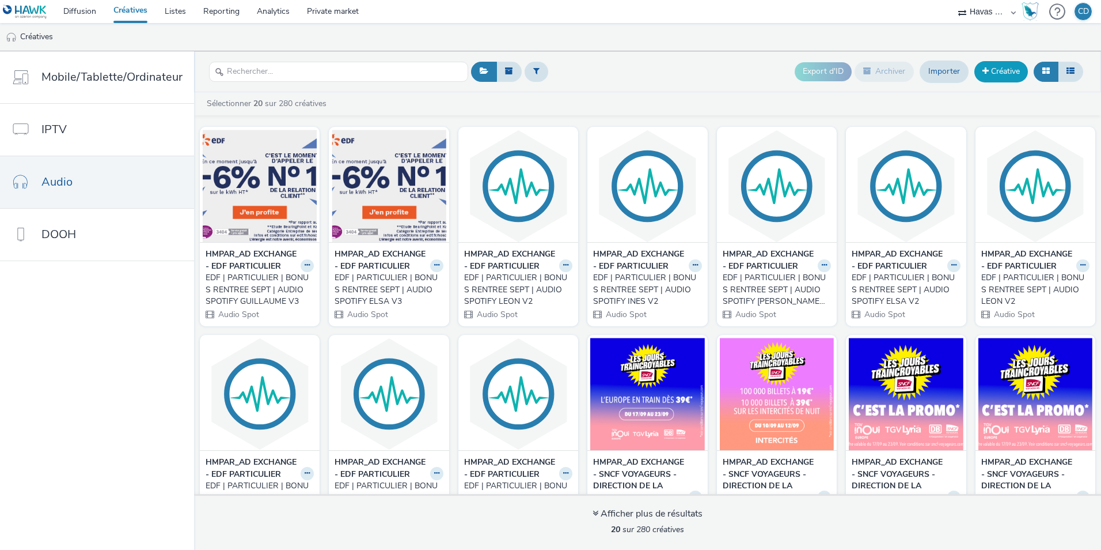
click at [990, 73] on link "Créative" at bounding box center [1002, 71] width 54 height 21
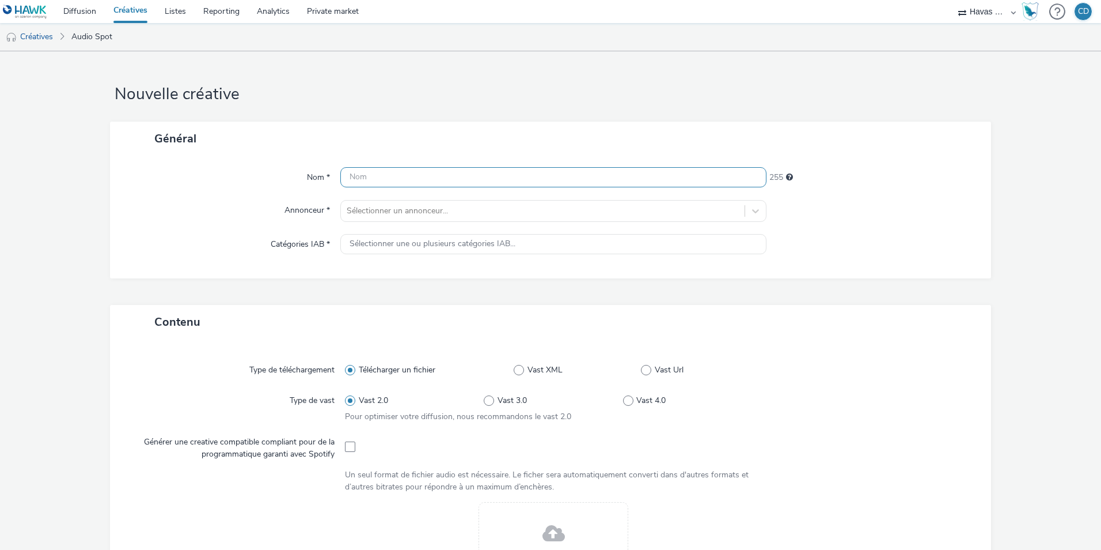
click at [522, 168] on input "text" at bounding box center [553, 177] width 426 height 20
paste input "EDF | PARTICULIER | BONUS RENTREE SEPT | AUDIO SPOTIFY GUILLAUME V3"
click at [600, 175] on input "EDF | PARTICULIER | BONUS RENTREE SEPT | AUDIO SPOTIFY GUILLAUME V3" at bounding box center [553, 177] width 426 height 20
type input "EDF | PARTICULIER | BONUS RENTREE SEPT | AUDIO SPOTIFY LEON V3"
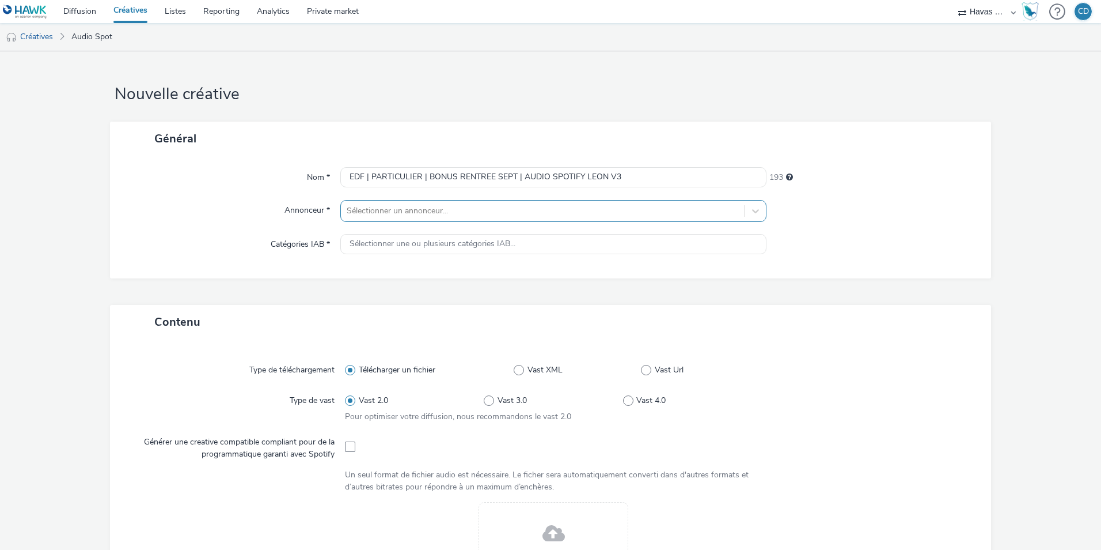
click at [626, 212] on div at bounding box center [543, 211] width 392 height 14
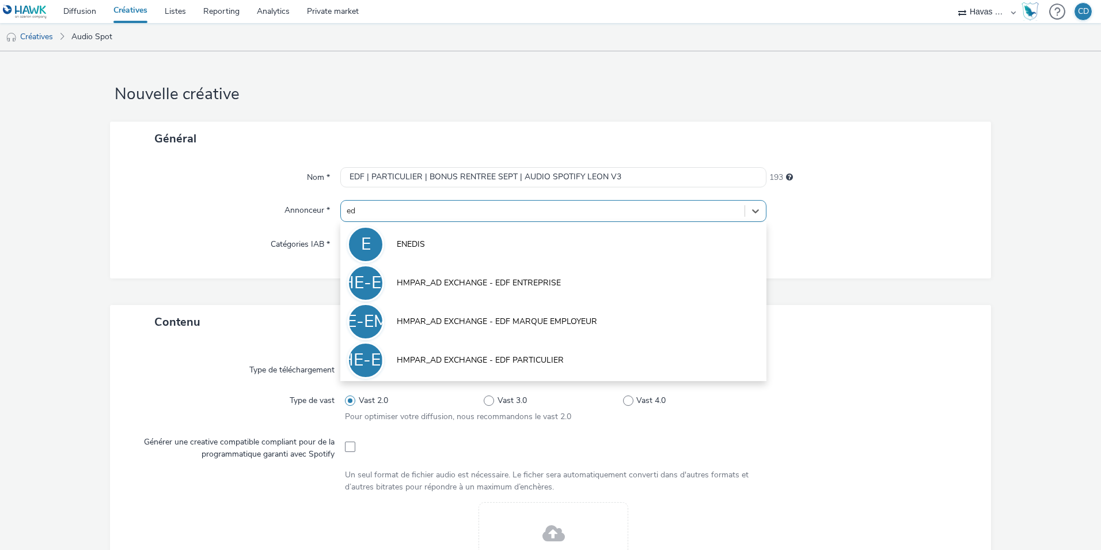
type input "edf"
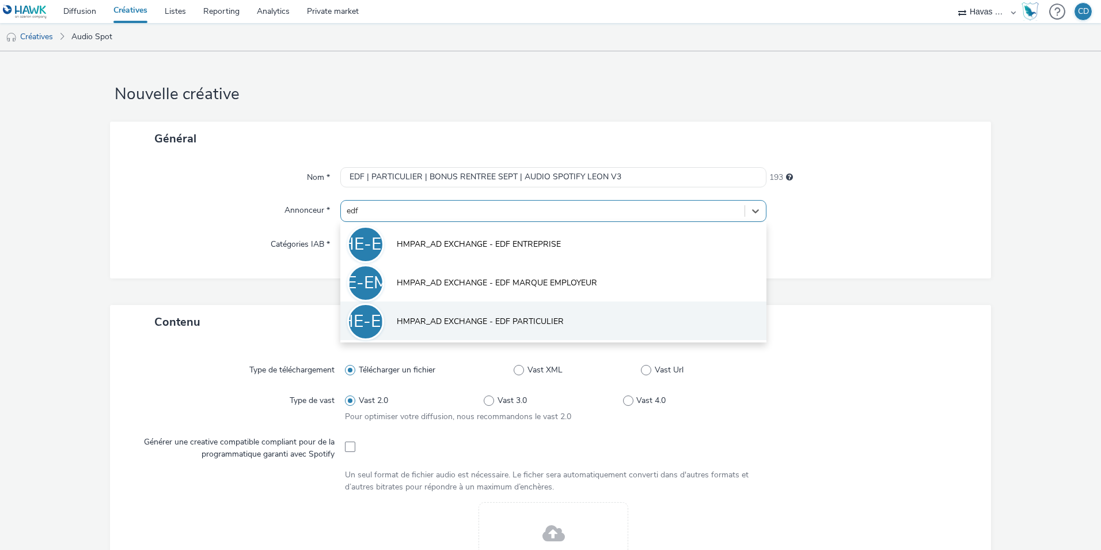
click at [552, 323] on span "HMPAR_AD EXCHANGE - EDF PARTICULIER" at bounding box center [480, 322] width 167 height 12
type input "http://particulier.edf.fr"
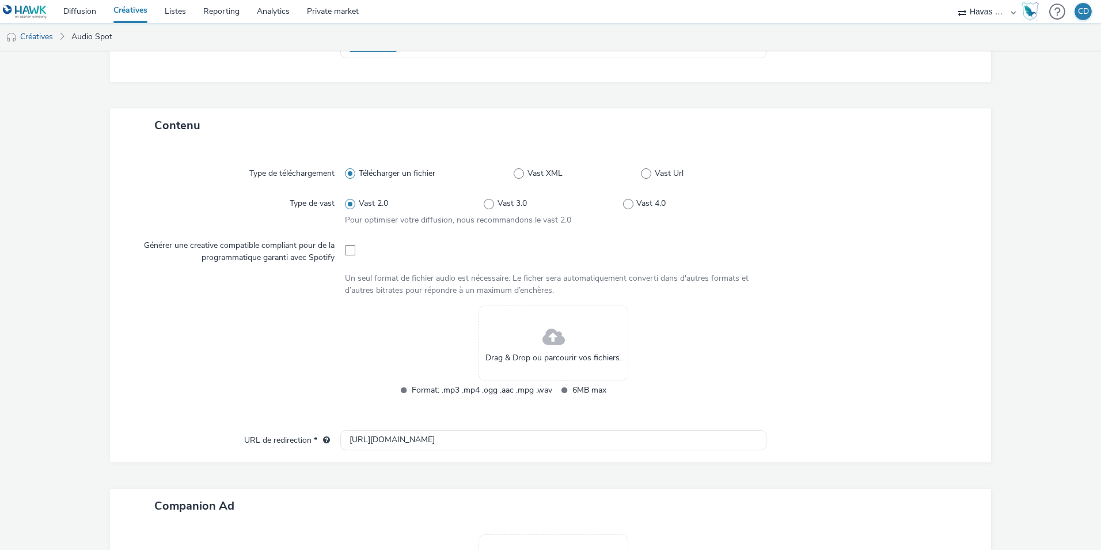
scroll to position [212, 0]
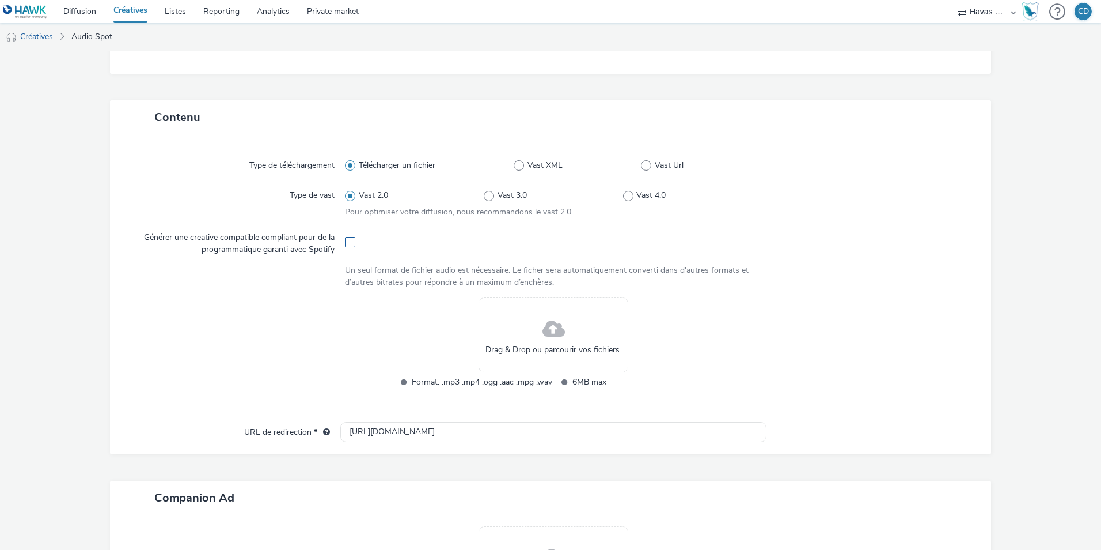
click at [352, 247] on span at bounding box center [350, 242] width 10 height 10
checkbox input "true"
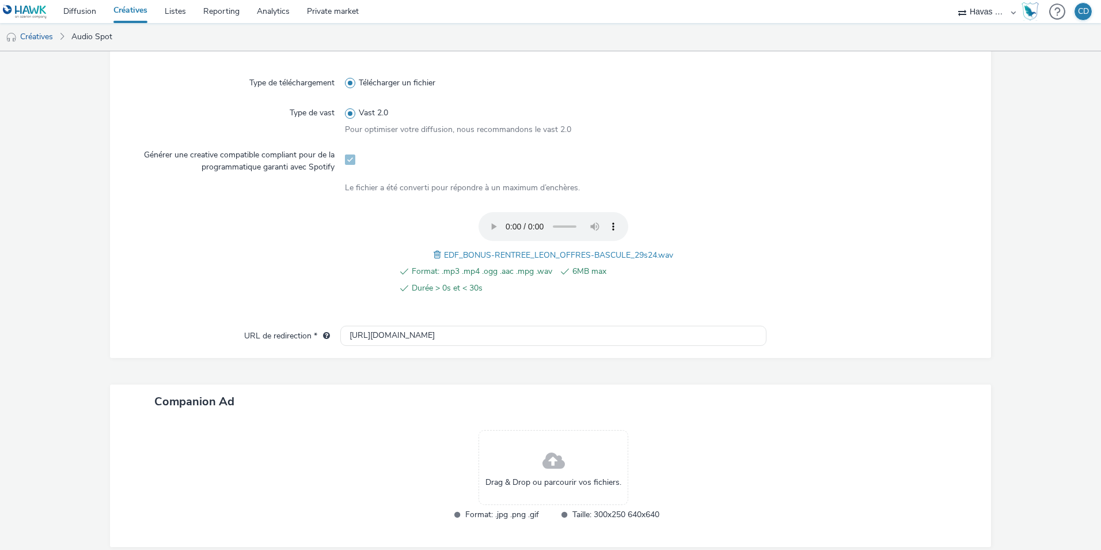
scroll to position [347, 0]
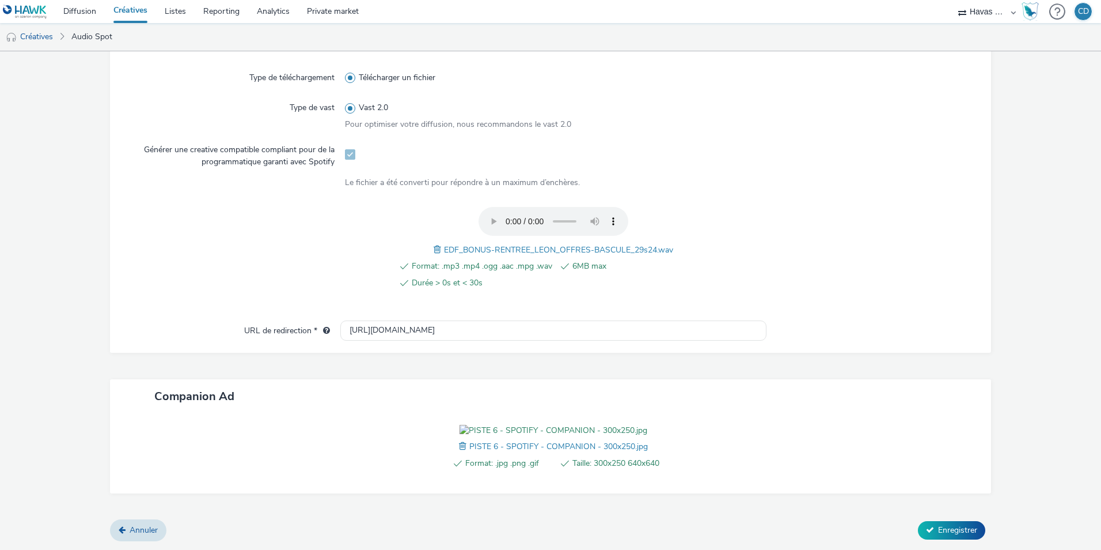
click at [406, 269] on div "Type de téléchargement Télécharger un fichier Type de vast Vast 2.0 Pour optimi…" at bounding box center [551, 189] width 858 height 262
click at [406, 320] on input "http://particulier.edf.fr" at bounding box center [553, 330] width 426 height 20
click at [374, 320] on input "text" at bounding box center [553, 330] width 426 height 20
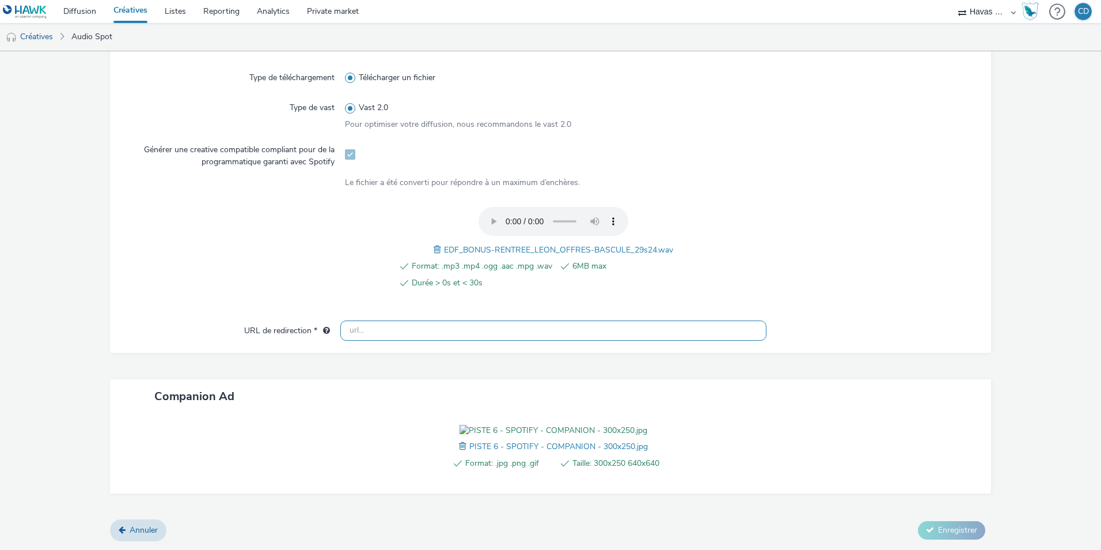
paste input "[URL][DOMAIN_NAME]"
type input "[URL][DOMAIN_NAME]"
click at [728, 223] on div "Format: .mp3 .mp4 .ogg .aac .mpg .wav 6MB max Durée > 0s et < 30s EDF_BONUS-REN…" at bounding box center [553, 254] width 417 height 95
click at [938, 524] on span "Enregistrer" at bounding box center [957, 529] width 39 height 11
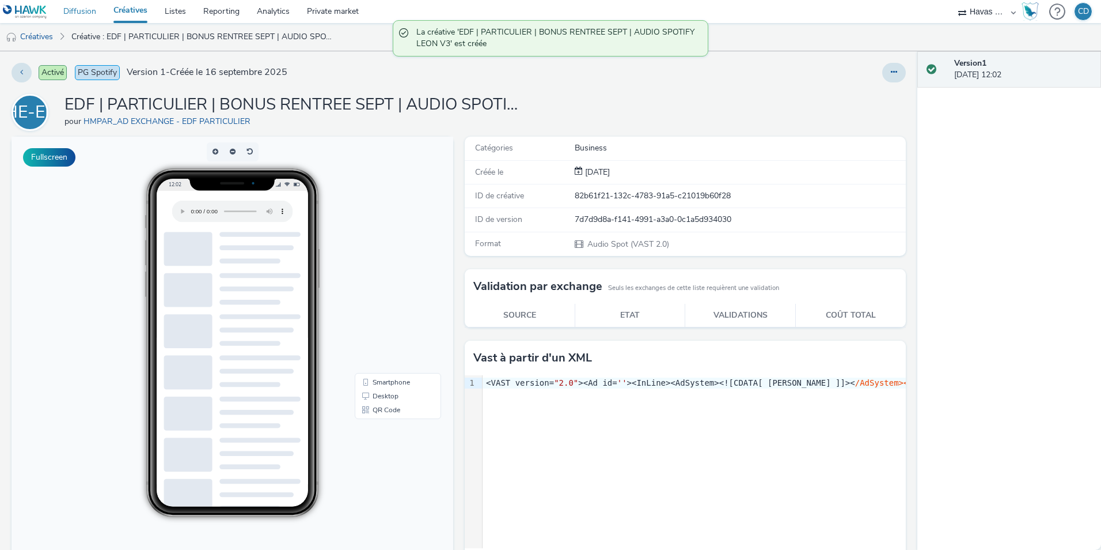
click at [85, 8] on link "Diffusion" at bounding box center [80, 11] width 50 height 23
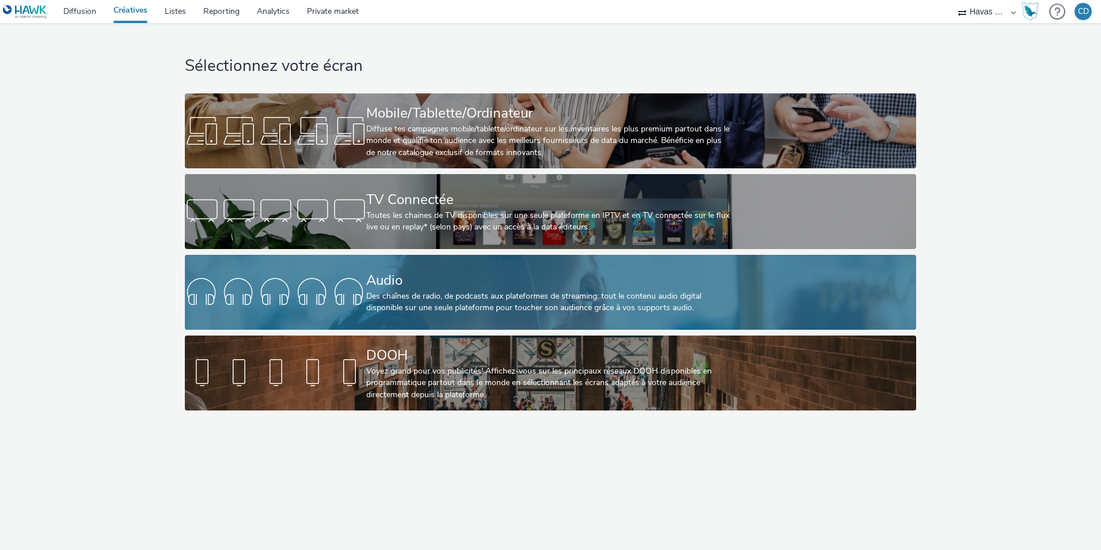
click at [422, 321] on div "Audio Des chaînes de radio, de podcasts aux plateformes de streaming: tout le c…" at bounding box center [547, 292] width 363 height 75
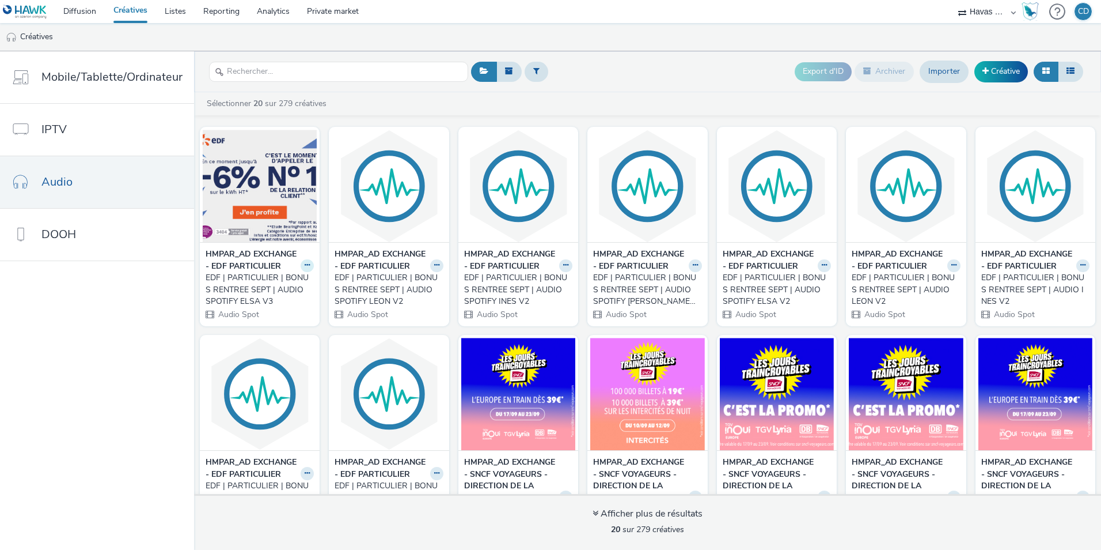
click at [301, 272] on button at bounding box center [307, 265] width 13 height 13
click at [279, 297] on link "Modifier" at bounding box center [271, 285] width 86 height 23
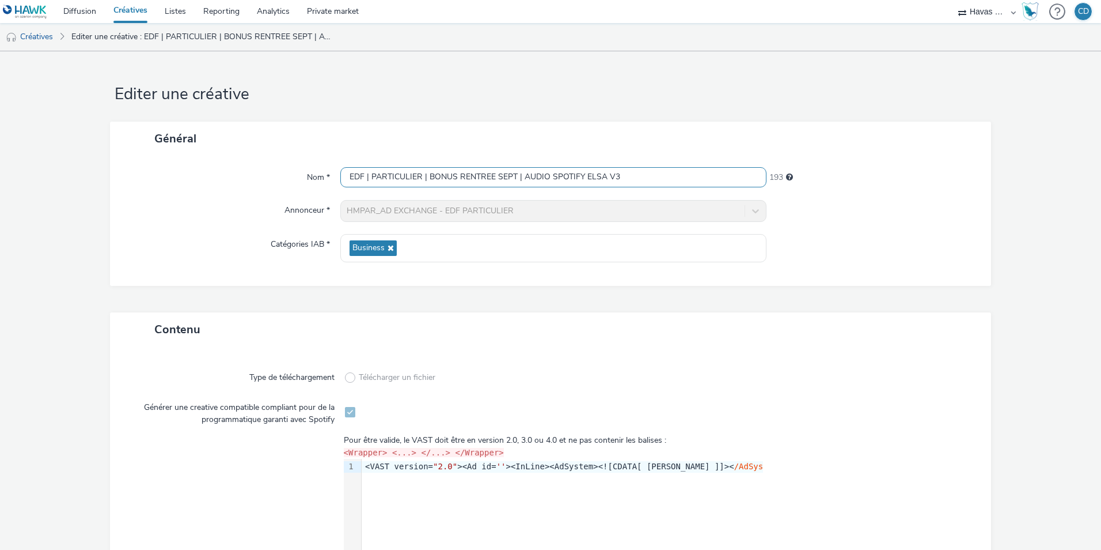
drag, startPoint x: 696, startPoint y: 173, endPoint x: 341, endPoint y: 160, distance: 355.1
click at [341, 160] on div "Nom * EDF | PARTICULIER | BONUS RENTREE SEPT | AUDIO SPOTIFY ELSA V3 193 Annonc…" at bounding box center [550, 221] width 881 height 130
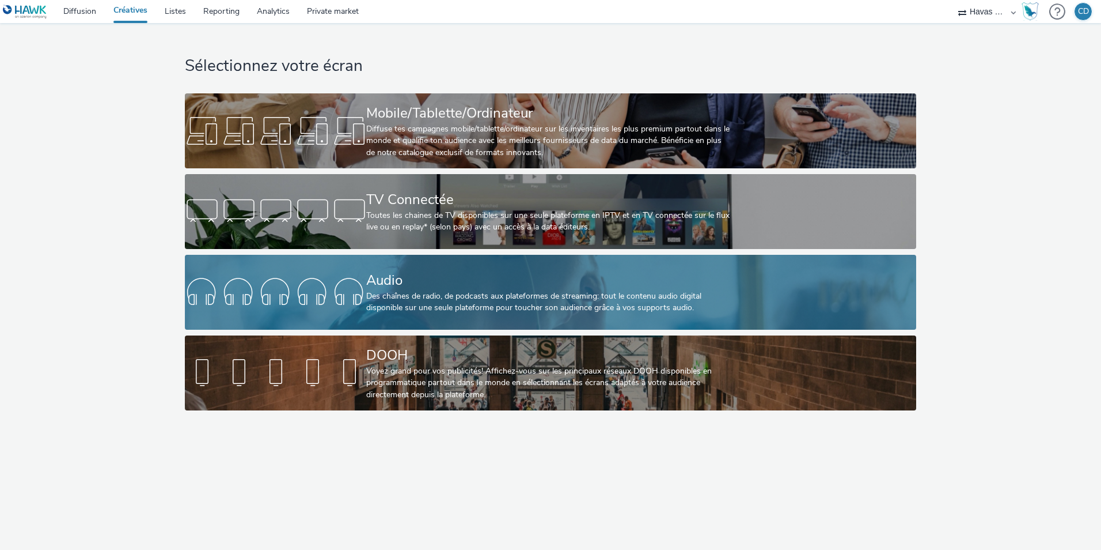
click at [417, 255] on div "Audio Des chaînes de radio, de podcasts aux plateformes de streaming: tout le c…" at bounding box center [547, 292] width 363 height 75
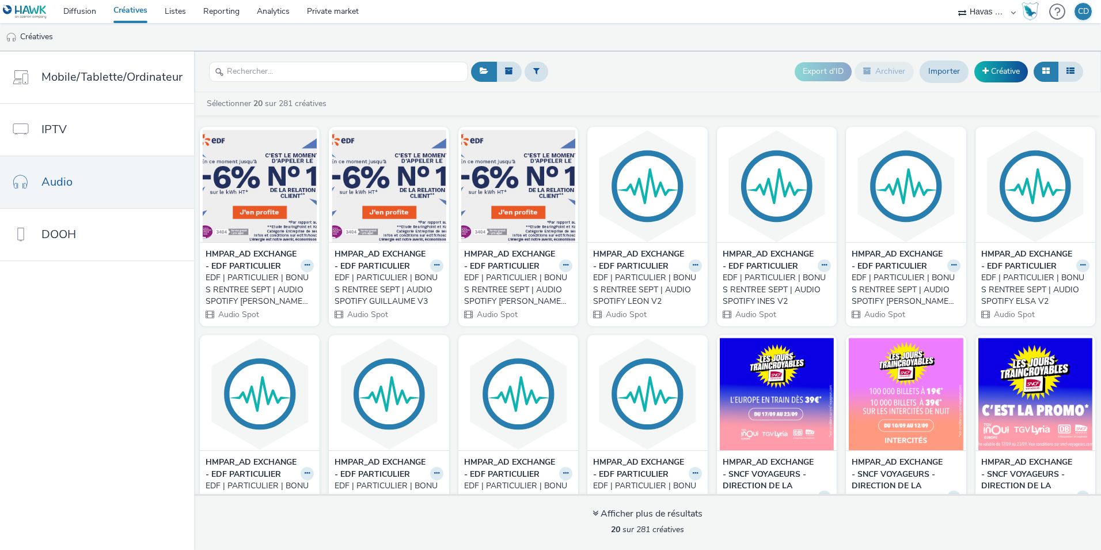
click at [502, 305] on div "EDF | PARTICULIER | BONUS RENTREE SEPT | AUDIO SPOTIFY ELSA V3" at bounding box center [516, 289] width 104 height 35
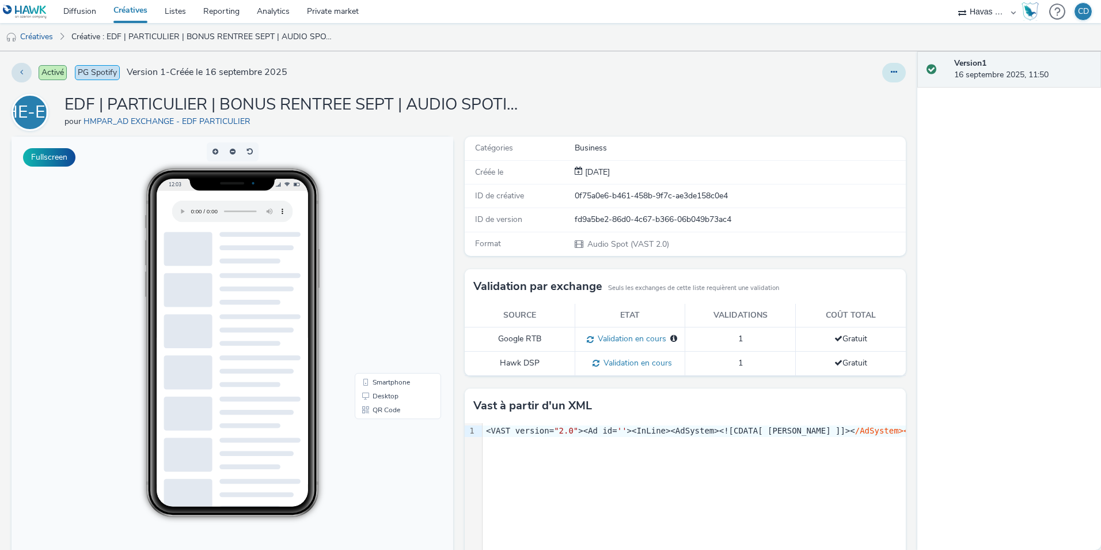
click at [882, 75] on button at bounding box center [894, 73] width 24 height 20
click at [854, 99] on link "Modifier" at bounding box center [863, 95] width 86 height 23
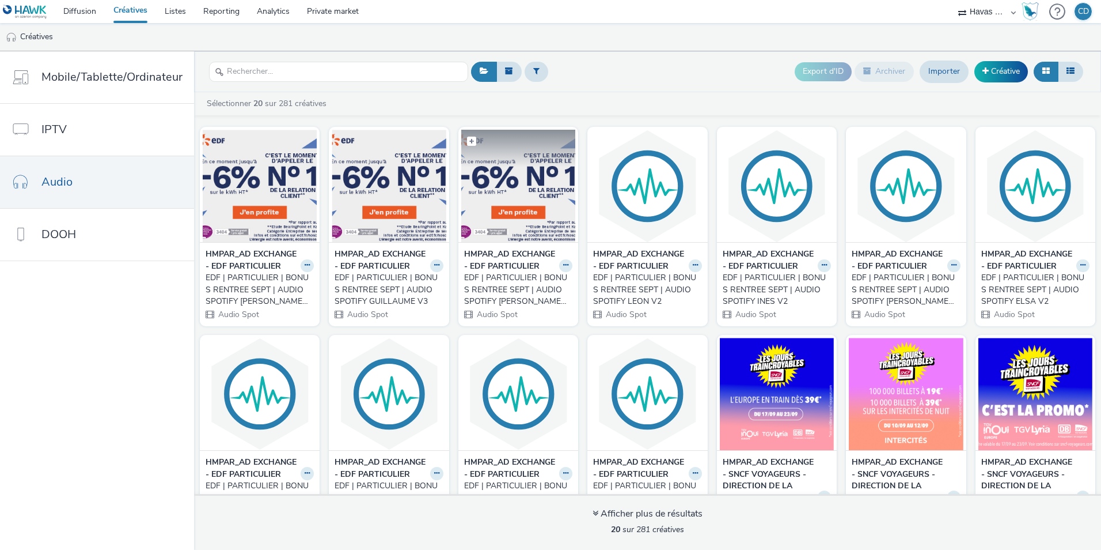
click at [472, 191] on img at bounding box center [518, 186] width 114 height 112
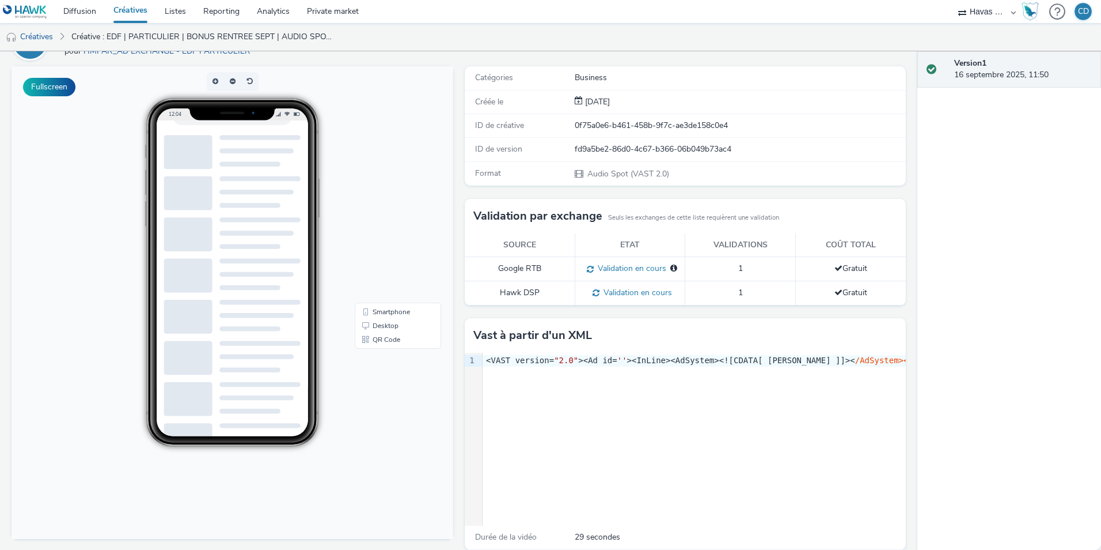
scroll to position [83, 0]
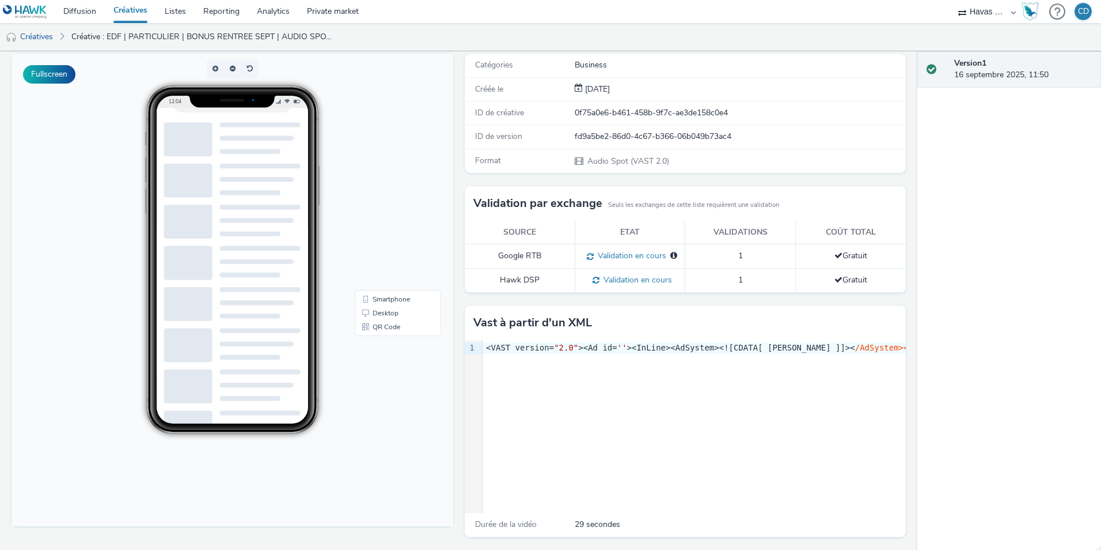
drag, startPoint x: 536, startPoint y: 294, endPoint x: 460, endPoint y: 463, distance: 185.4
click at [465, 463] on div "9 1" at bounding box center [471, 426] width 12 height 173
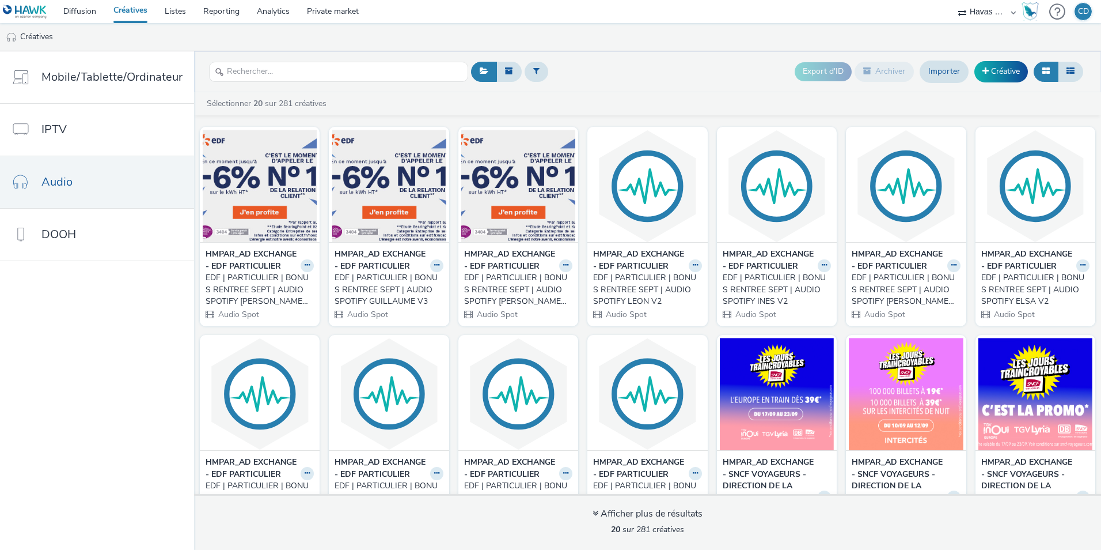
click at [514, 286] on div "EDF | PARTICULIER | BONUS RENTREE SEPT | AUDIO SPOTIFY ELSA V3" at bounding box center [516, 289] width 104 height 35
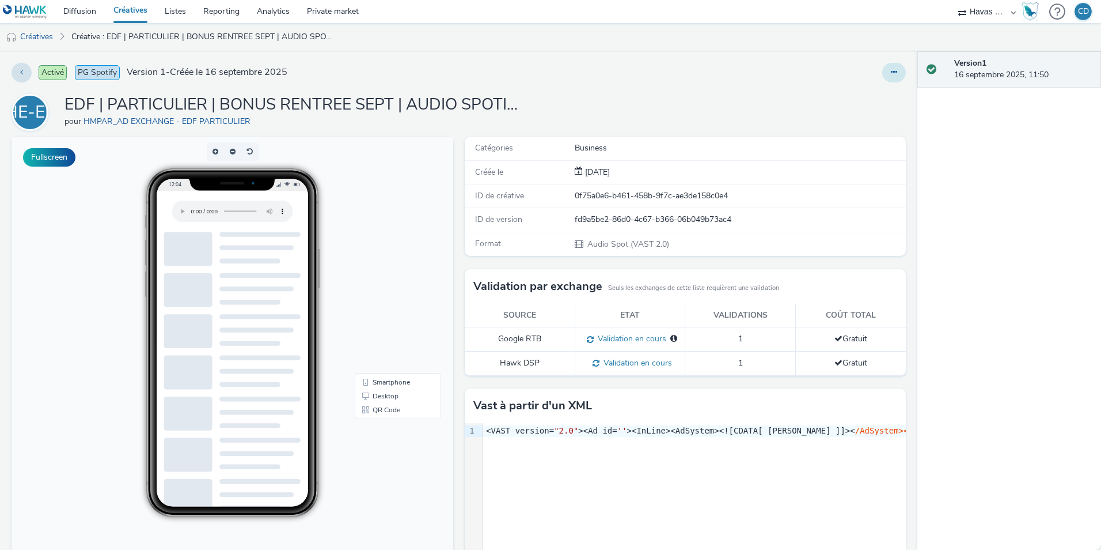
click at [891, 74] on icon at bounding box center [894, 72] width 6 height 8
click at [861, 92] on link "Modifier" at bounding box center [863, 95] width 86 height 23
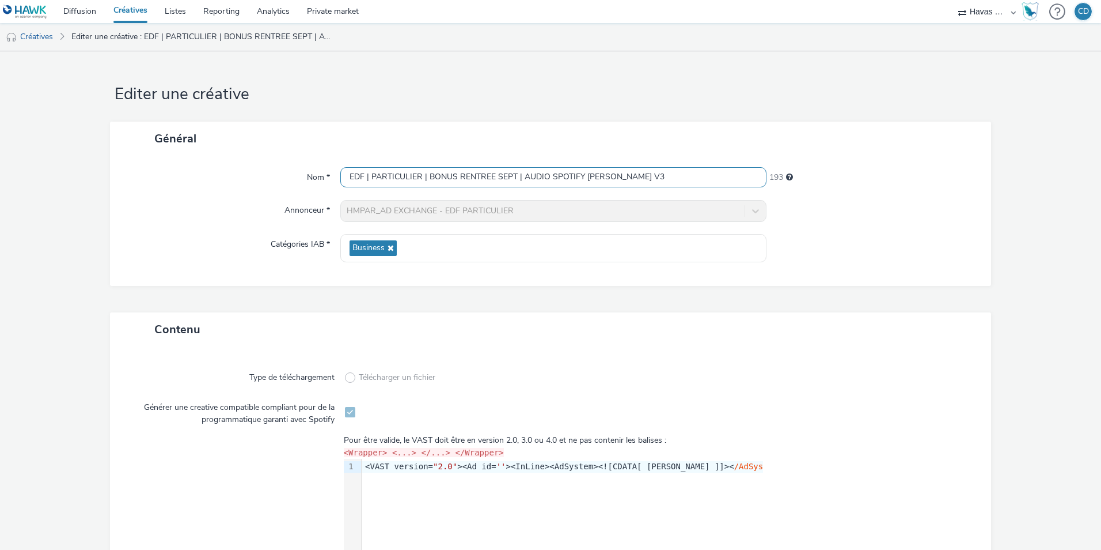
drag, startPoint x: 491, startPoint y: 165, endPoint x: 310, endPoint y: 154, distance: 181.8
click at [310, 154] on div "Général Nom * EDF | PARTICULIER | BONUS RENTREE SEPT | AUDIO SPOTIFY ELSA V3 19…" at bounding box center [550, 204] width 881 height 164
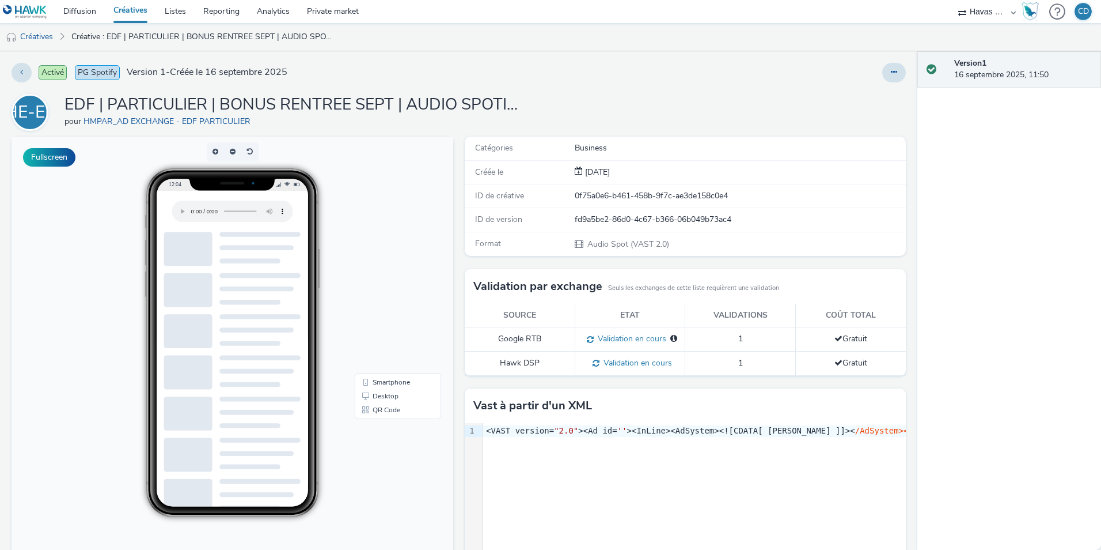
click at [113, 17] on link "Créatives" at bounding box center [130, 11] width 51 height 23
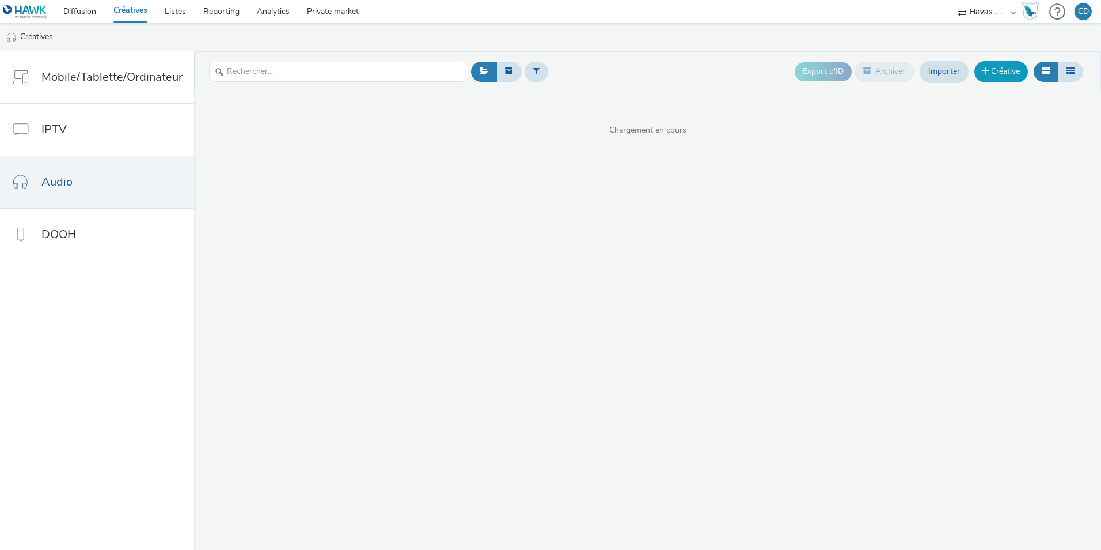
click at [1006, 67] on link "Créative" at bounding box center [1002, 71] width 54 height 21
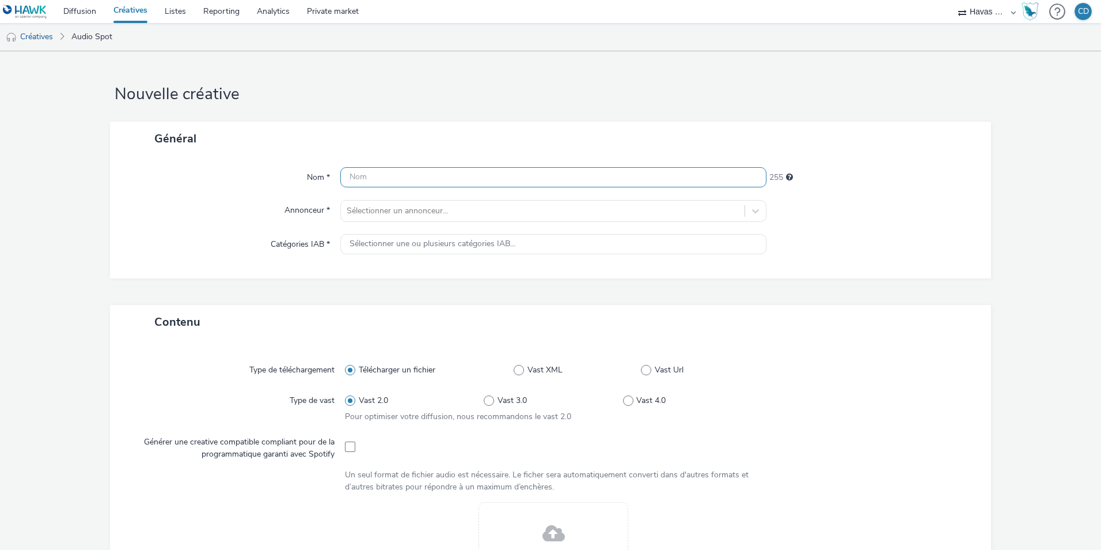
click at [522, 172] on input "text" at bounding box center [553, 177] width 426 height 20
paste input "EDF | PARTICULIER | BONUS RENTREE SEPT | AUDIO SPOTIFY ELSA V3"
click at [522, 172] on input "EDF | PARTICULIER | BONUS RENTREE SEPT | AUDIO SPOTIFY ELSA V3" at bounding box center [553, 177] width 426 height 20
click at [591, 179] on input "EDF | PARTICULIER | BONUS RENTREE SEPT | AUDIO SPOTIFY ELSA V3" at bounding box center [553, 177] width 426 height 20
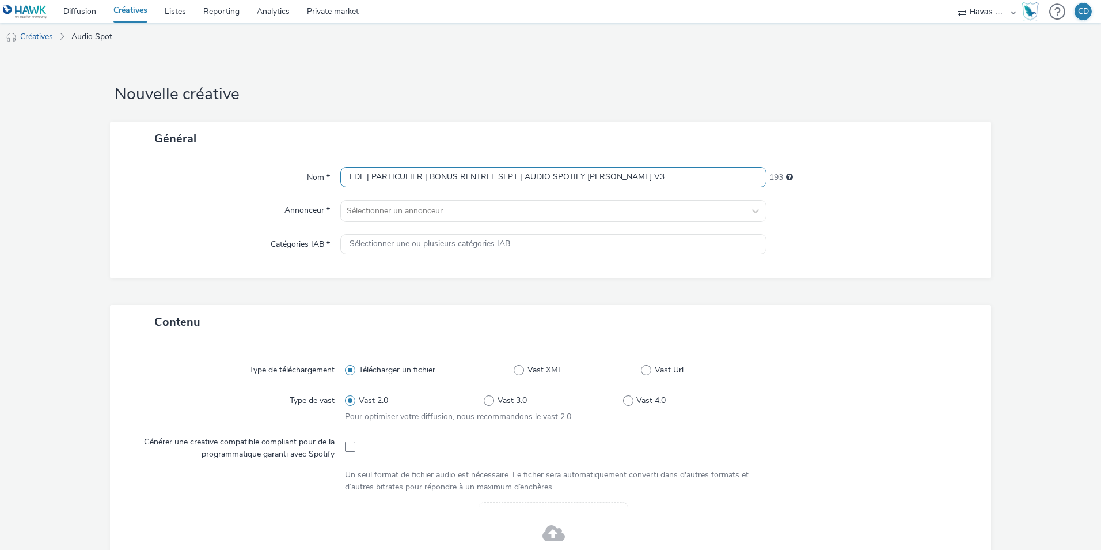
click at [591, 179] on input "EDF | PARTICULIER | BONUS RENTREE SEPT | AUDIO SPOTIFY ELSA V3" at bounding box center [553, 177] width 426 height 20
type input "EDF | PARTICULIER | BONUS RENTREE SEPT | AUDIO SPOTIFY INES V3"
click at [483, 207] on div at bounding box center [543, 211] width 392 height 14
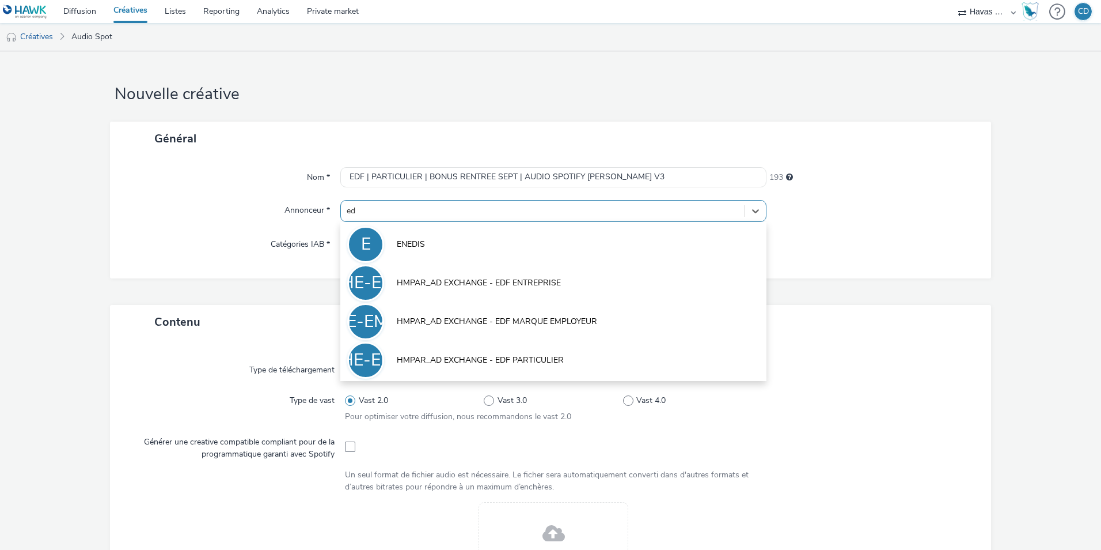
type input "edf"
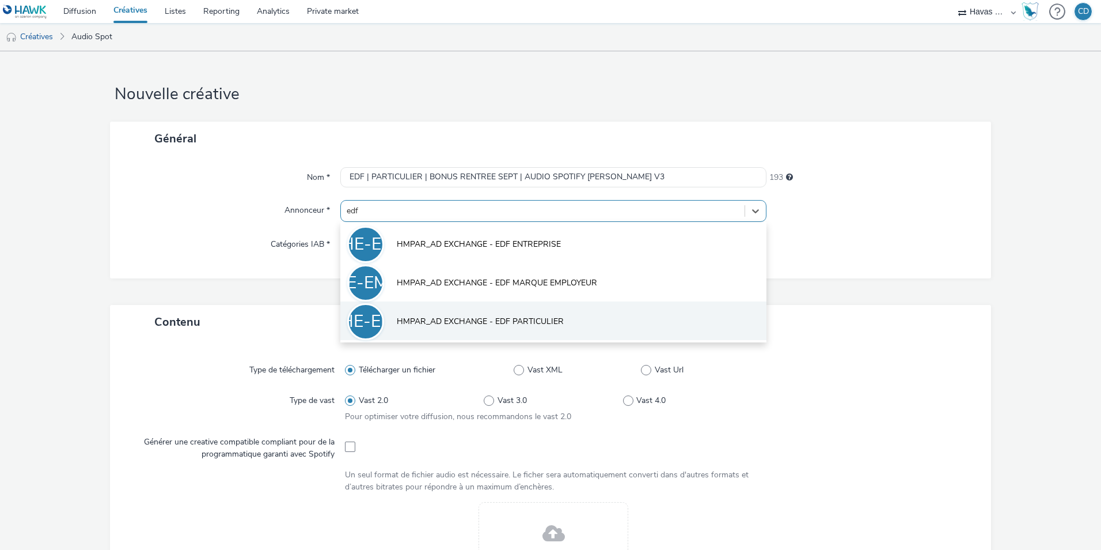
click at [505, 319] on span "HMPAR_AD EXCHANGE - EDF PARTICULIER" at bounding box center [480, 322] width 167 height 12
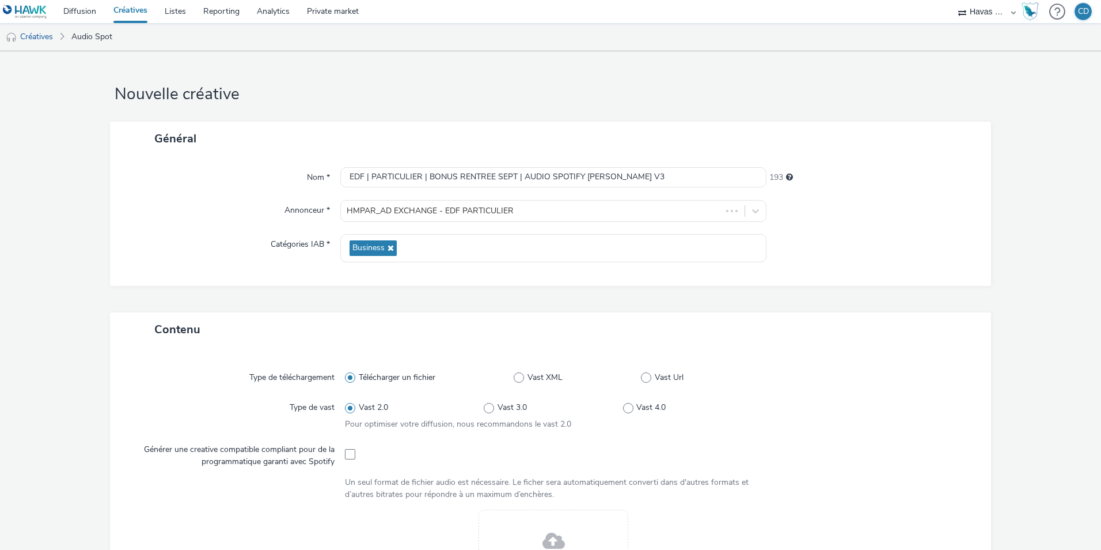
click at [855, 283] on div "Nom * EDF | PARTICULIER | BONUS RENTREE SEPT | AUDIO SPOTIFY INES V3 193 Annonc…" at bounding box center [550, 221] width 881 height 130
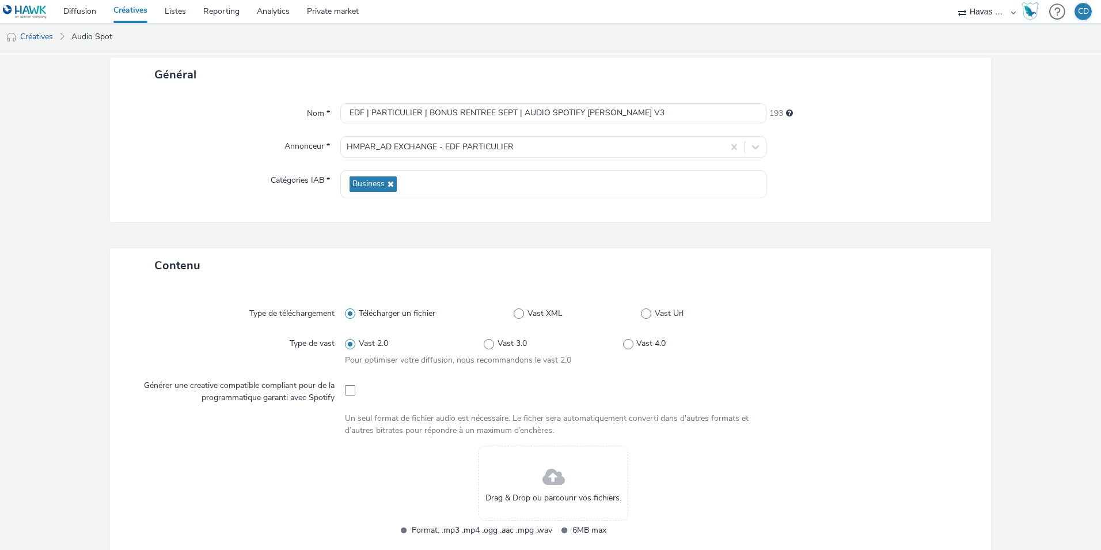
scroll to position [64, 0]
click at [353, 109] on input "EDF | PARTICULIER | BONUS RENTREE SEPT | AUDIO SPOTIFY INES V3" at bounding box center [553, 113] width 426 height 20
click at [398, 112] on input "EDF | PARTICULIER | BONUS RENTREE SEPT | AUDIO SPOTIFY INES V3" at bounding box center [553, 113] width 426 height 20
click at [441, 116] on input "EDF | PARTICULIER | BONUS RENTREE SEPT | AUDIO SPOTIFY INES V3" at bounding box center [553, 113] width 426 height 20
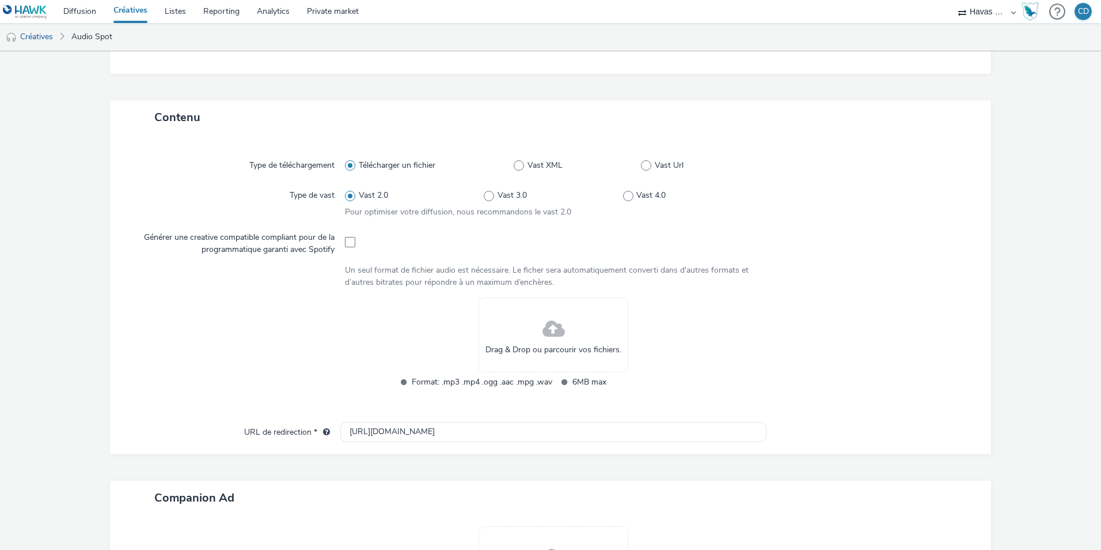
scroll to position [215, 0]
click at [345, 240] on span at bounding box center [350, 239] width 10 height 10
checkbox input "true"
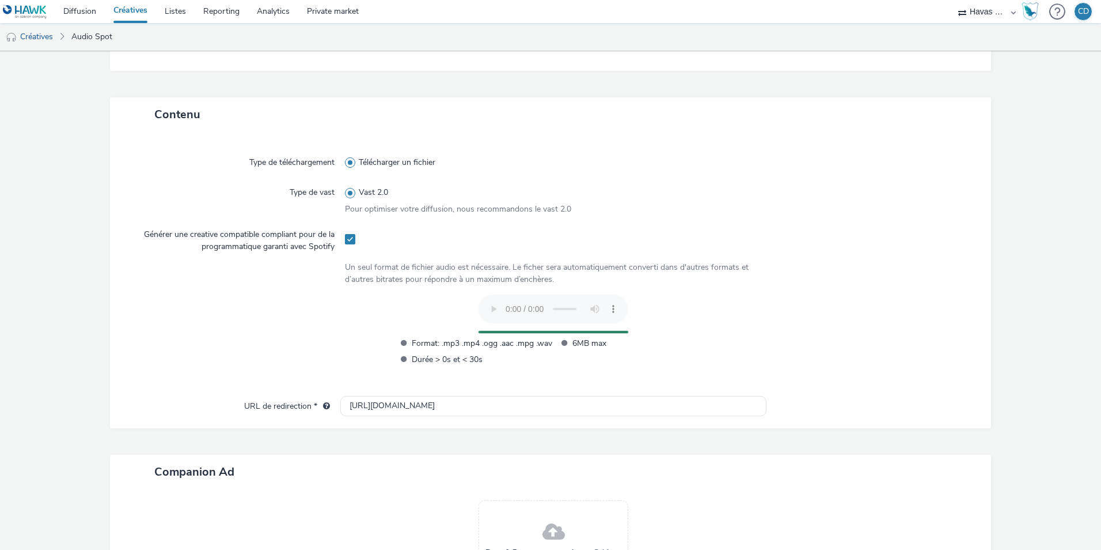
click at [383, 416] on div "http://particulier.edf.fr" at bounding box center [553, 406] width 426 height 21
click at [378, 414] on input "http://particulier.edf.fr" at bounding box center [553, 406] width 426 height 20
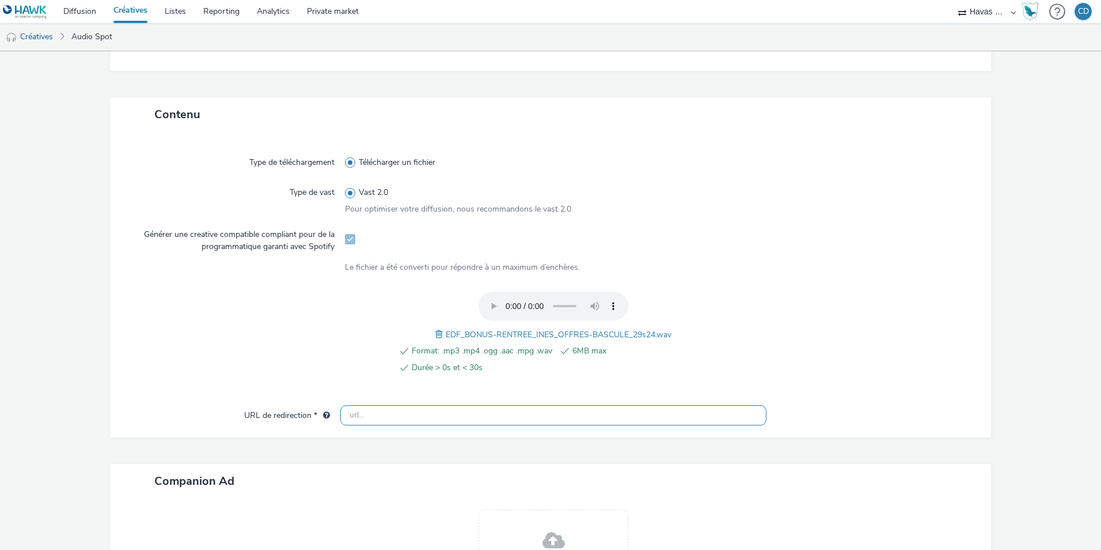
click at [365, 408] on input "text" at bounding box center [553, 415] width 426 height 20
paste input "[URL][DOMAIN_NAME]"
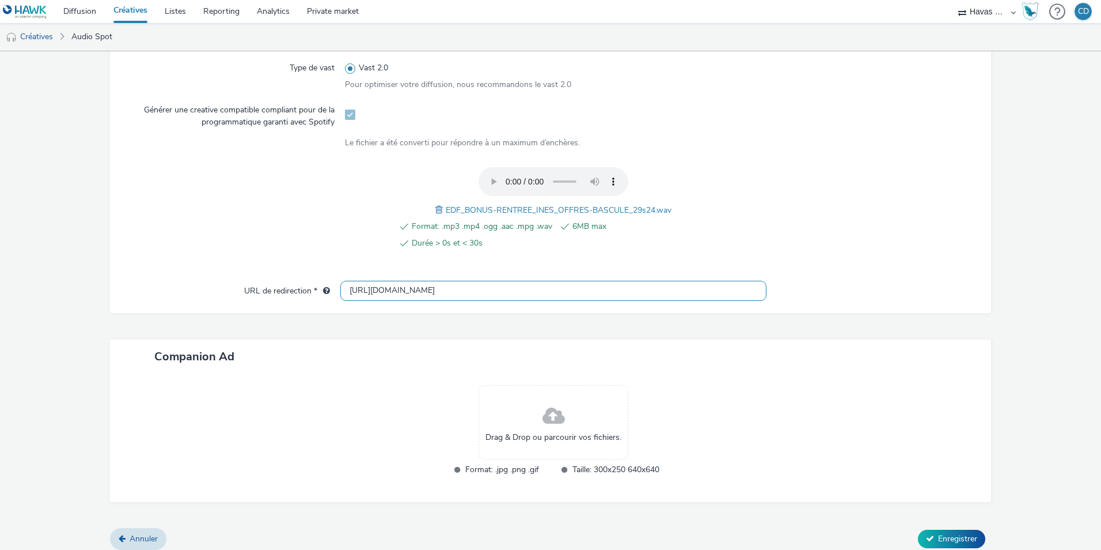
scroll to position [347, 0]
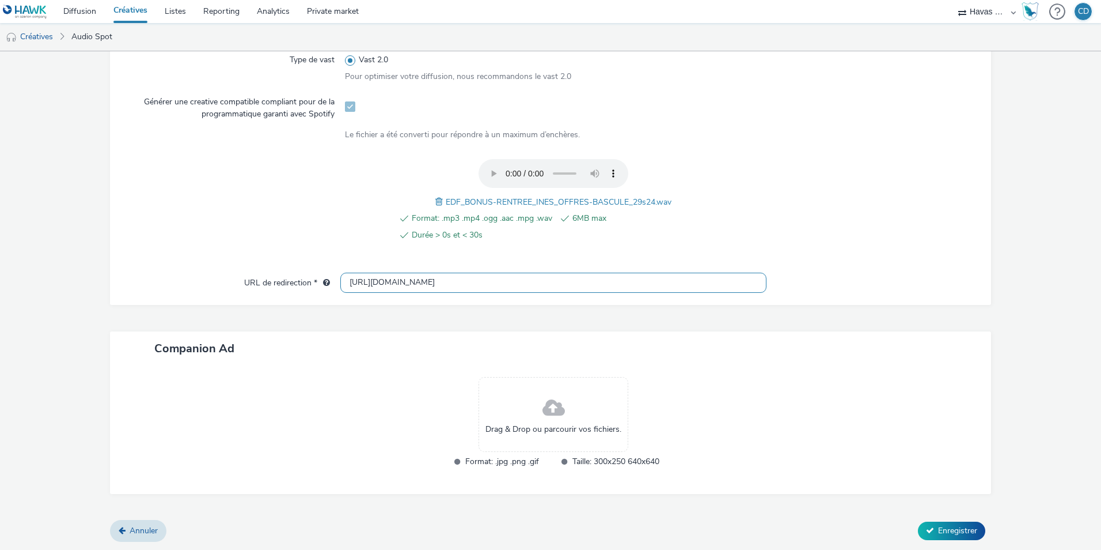
type input "[URL][DOMAIN_NAME]"
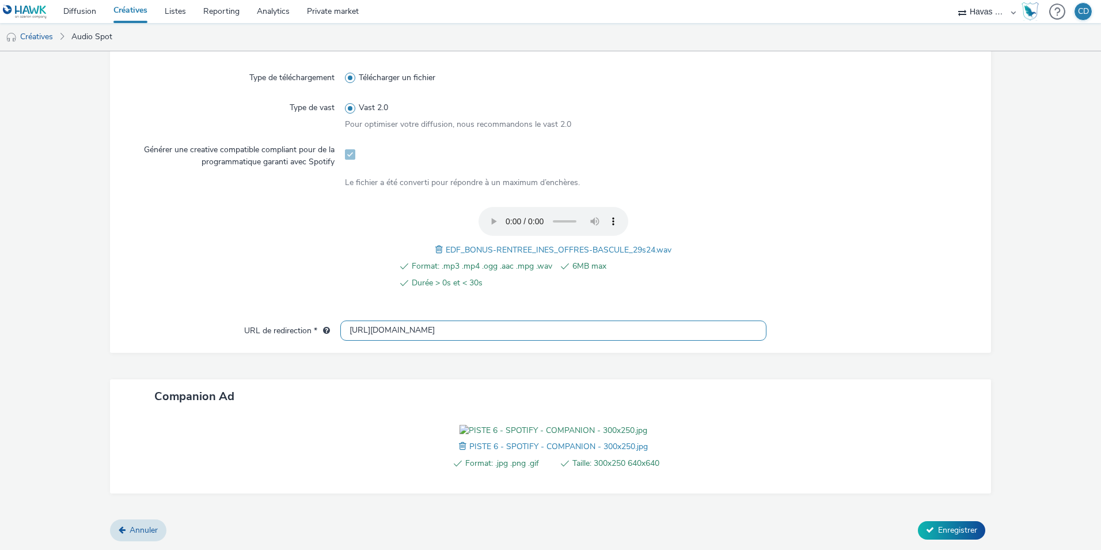
scroll to position [366, 0]
click at [938, 533] on span "Enregistrer" at bounding box center [957, 529] width 39 height 11
